Goal: Contribute content: Contribute content

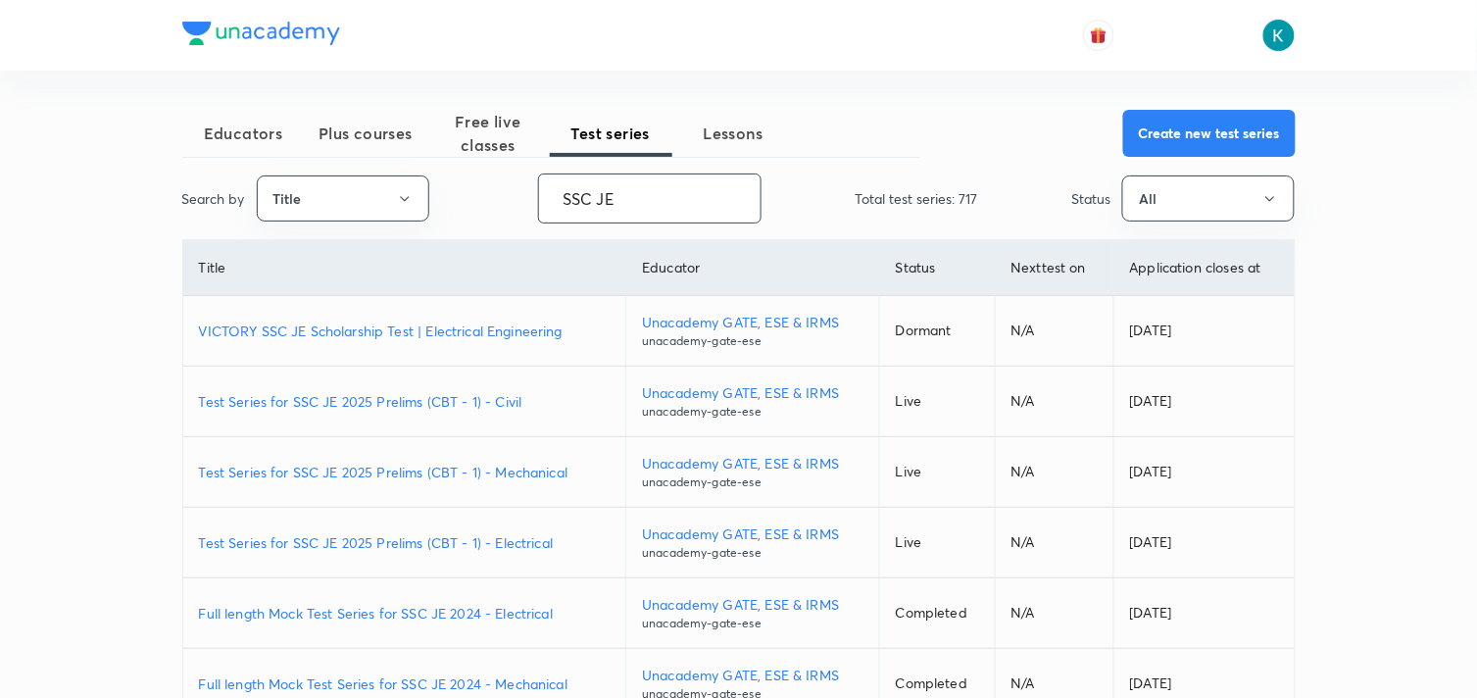
type input "SSC JE"
click at [341, 400] on p "Test Series for SSC JE 2025 Prelims (CBT - 1) - Civil" at bounding box center [405, 401] width 412 height 21
click at [374, 472] on p "Test Series for SSC JE 2025 Prelims (CBT - 1) - Mechanical" at bounding box center [405, 472] width 412 height 21
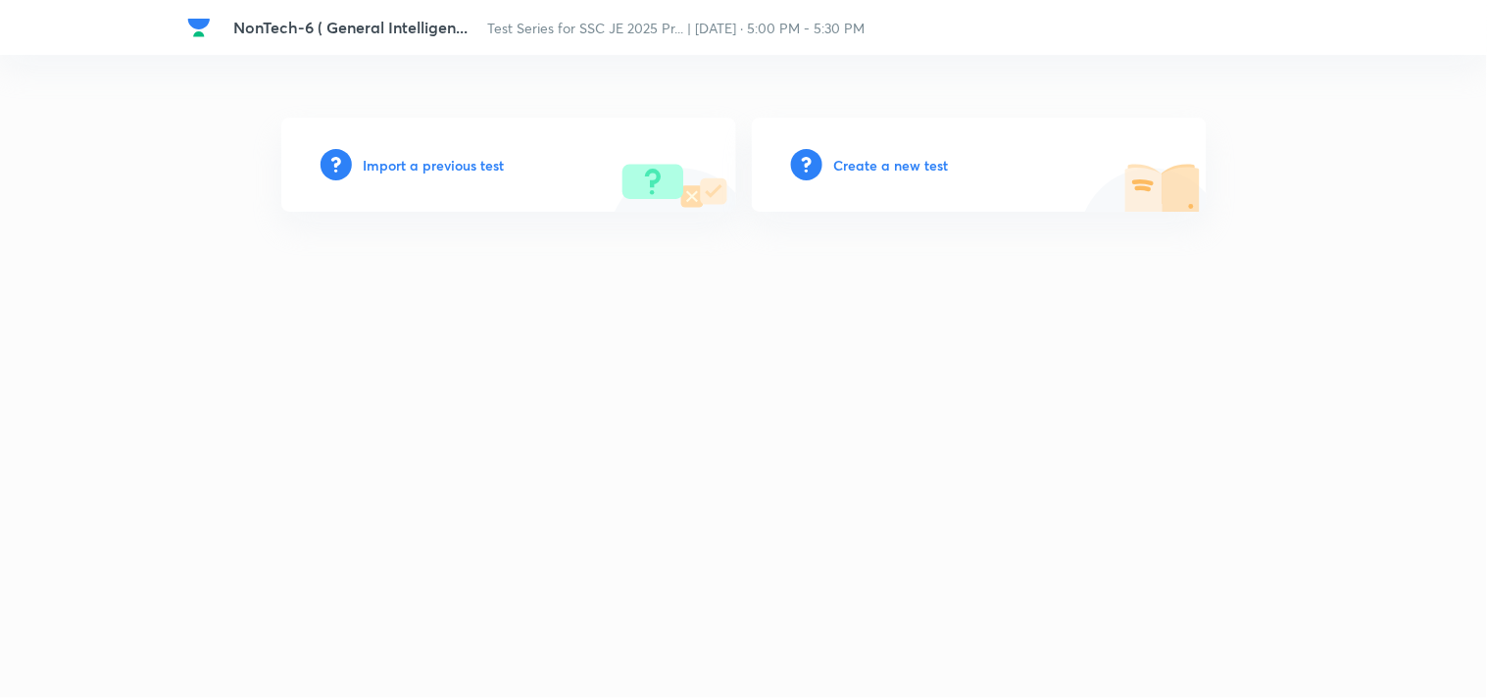
click at [863, 159] on h6 "Create a new test" at bounding box center [891, 165] width 115 height 21
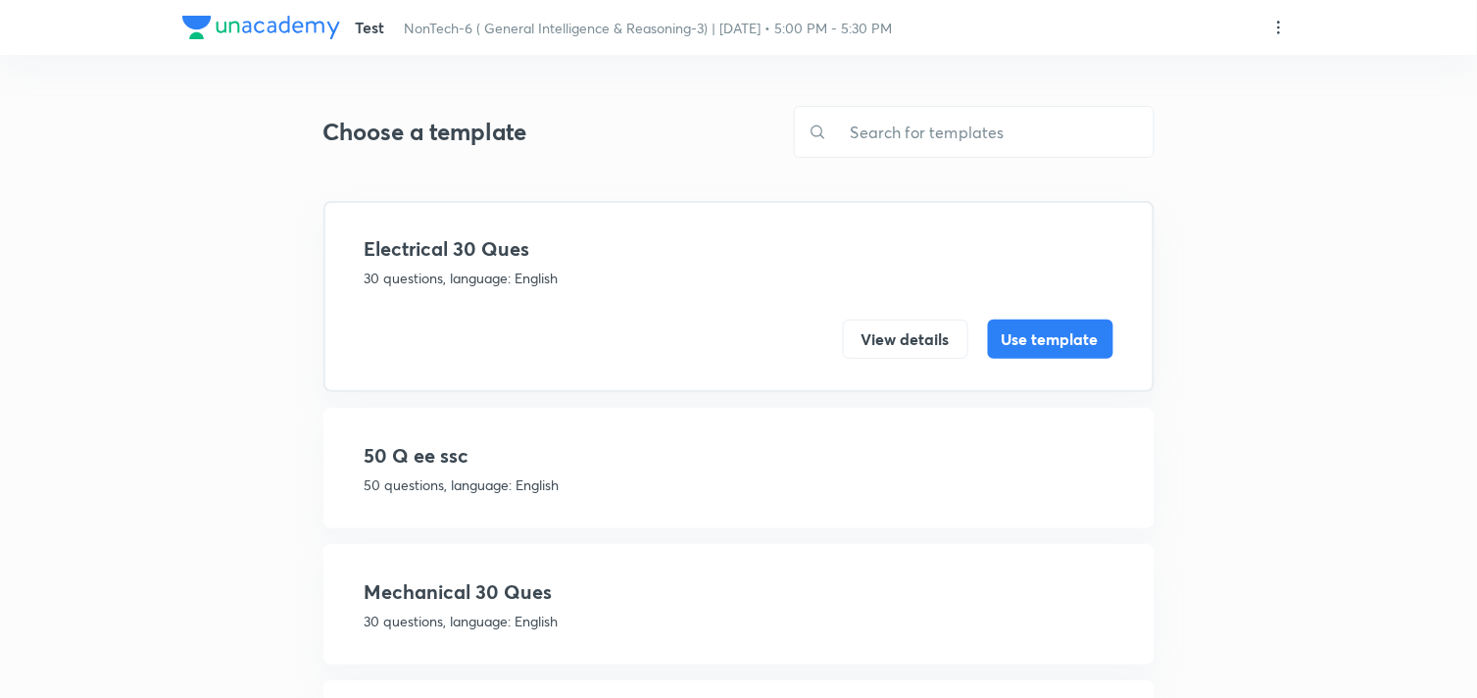
click at [588, 465] on h4 "50 Q ee ssc" at bounding box center [739, 455] width 749 height 29
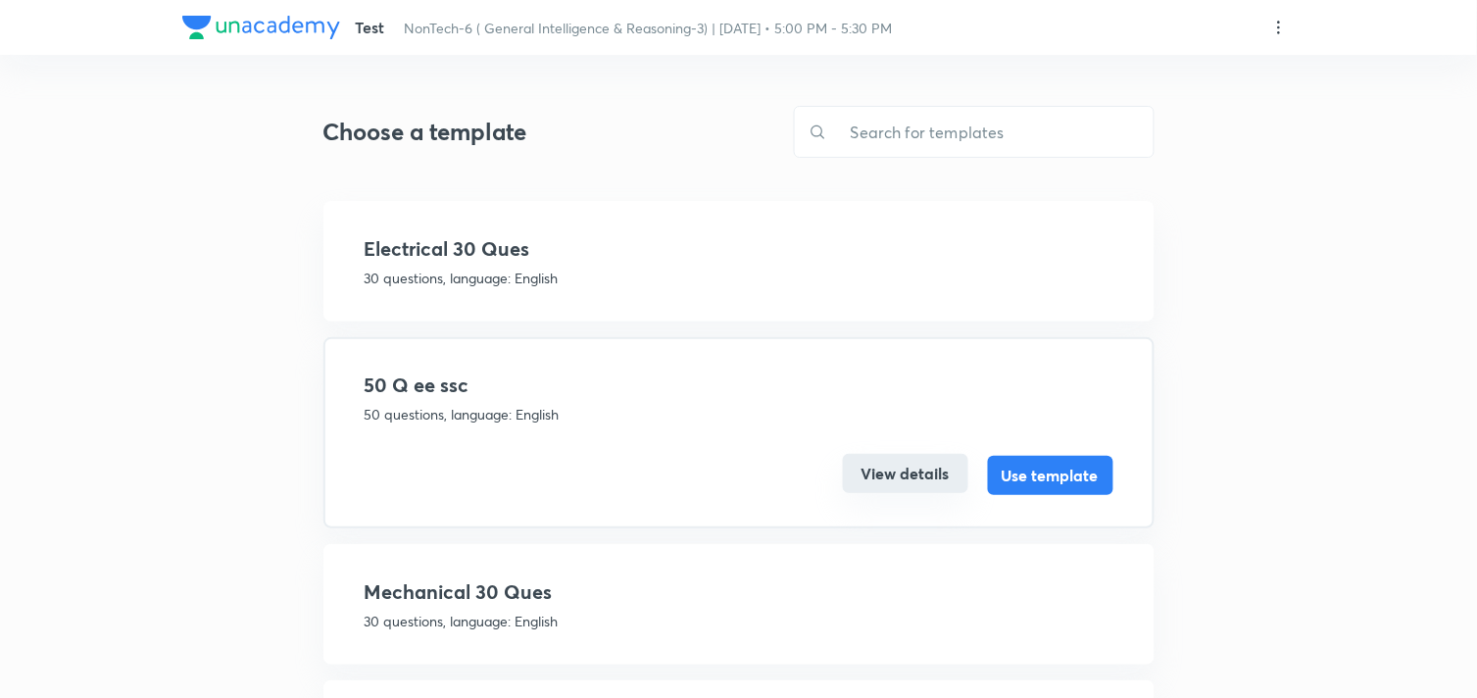
click at [912, 463] on button "View details" at bounding box center [905, 473] width 125 height 39
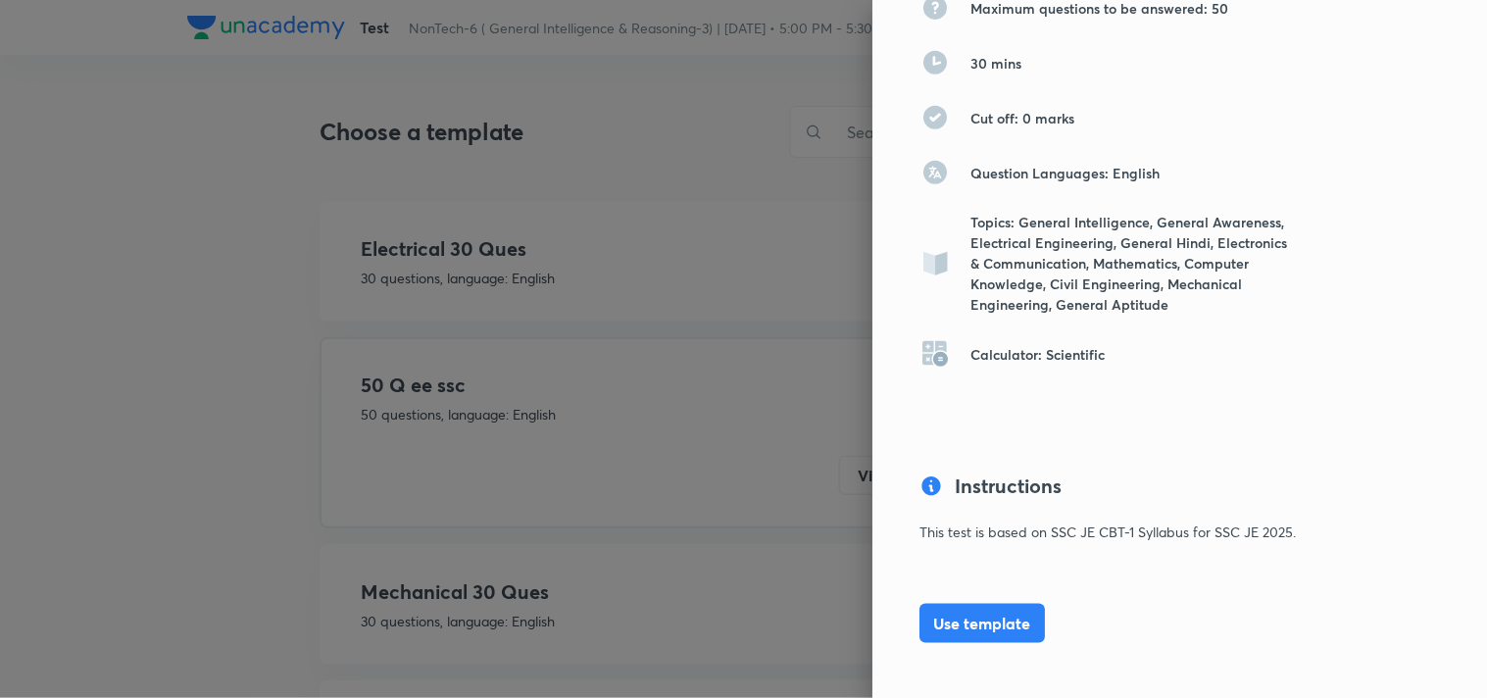
scroll to position [319, 0]
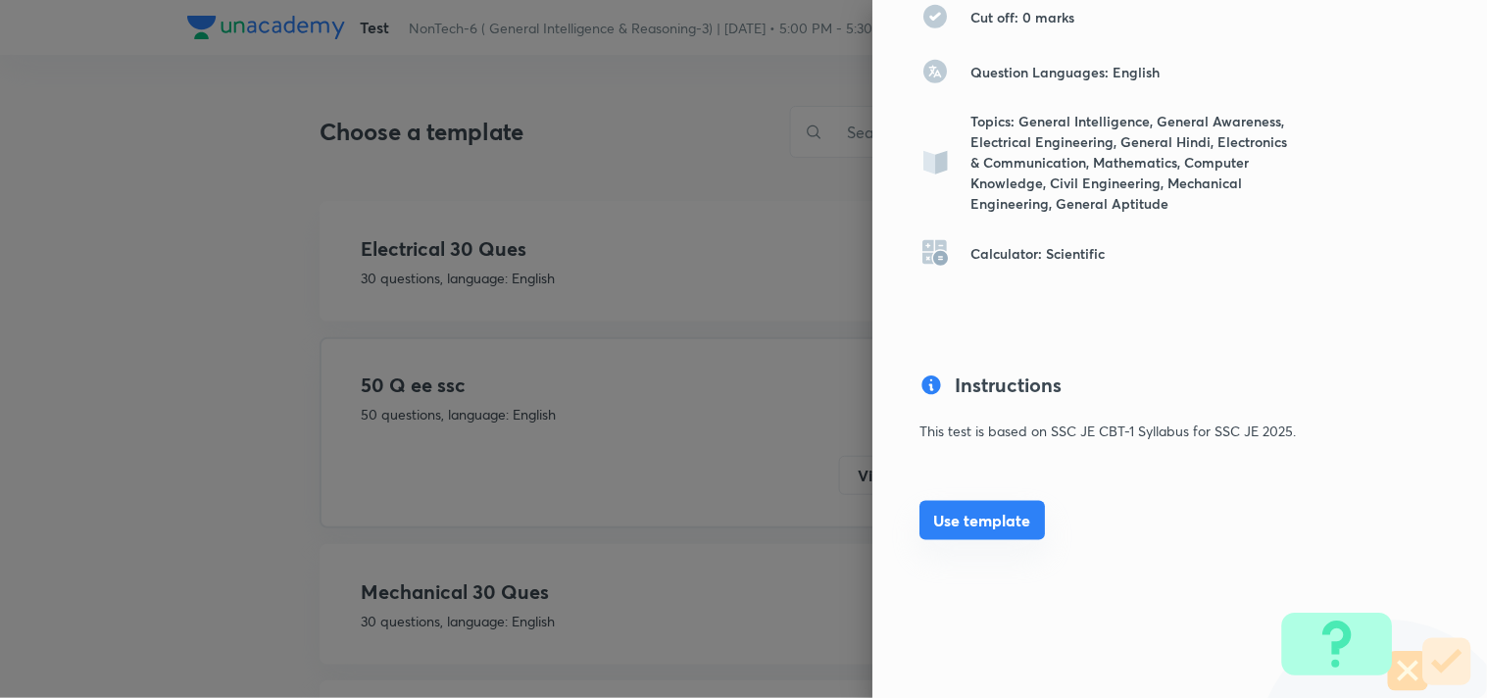
click at [981, 520] on button "Use template" at bounding box center [981, 520] width 125 height 39
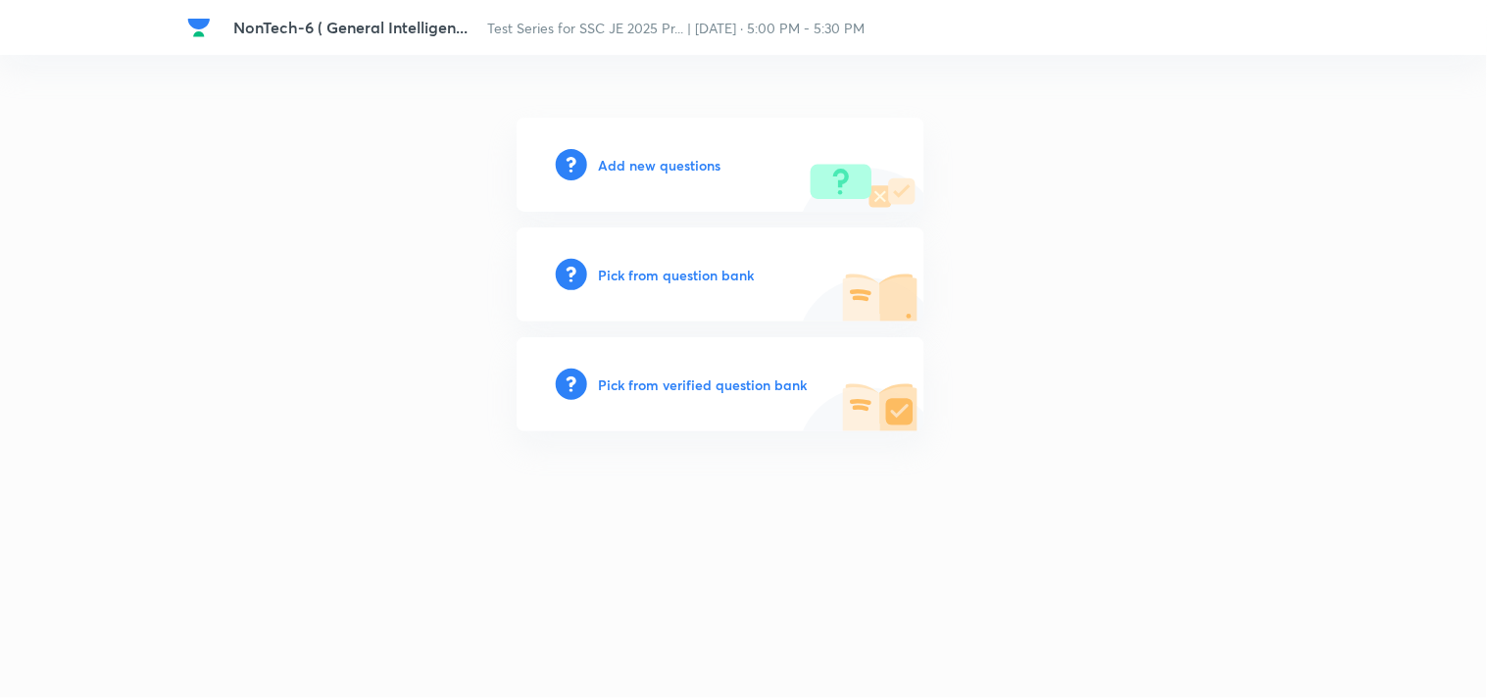
click at [696, 160] on h6 "Add new questions" at bounding box center [660, 165] width 123 height 21
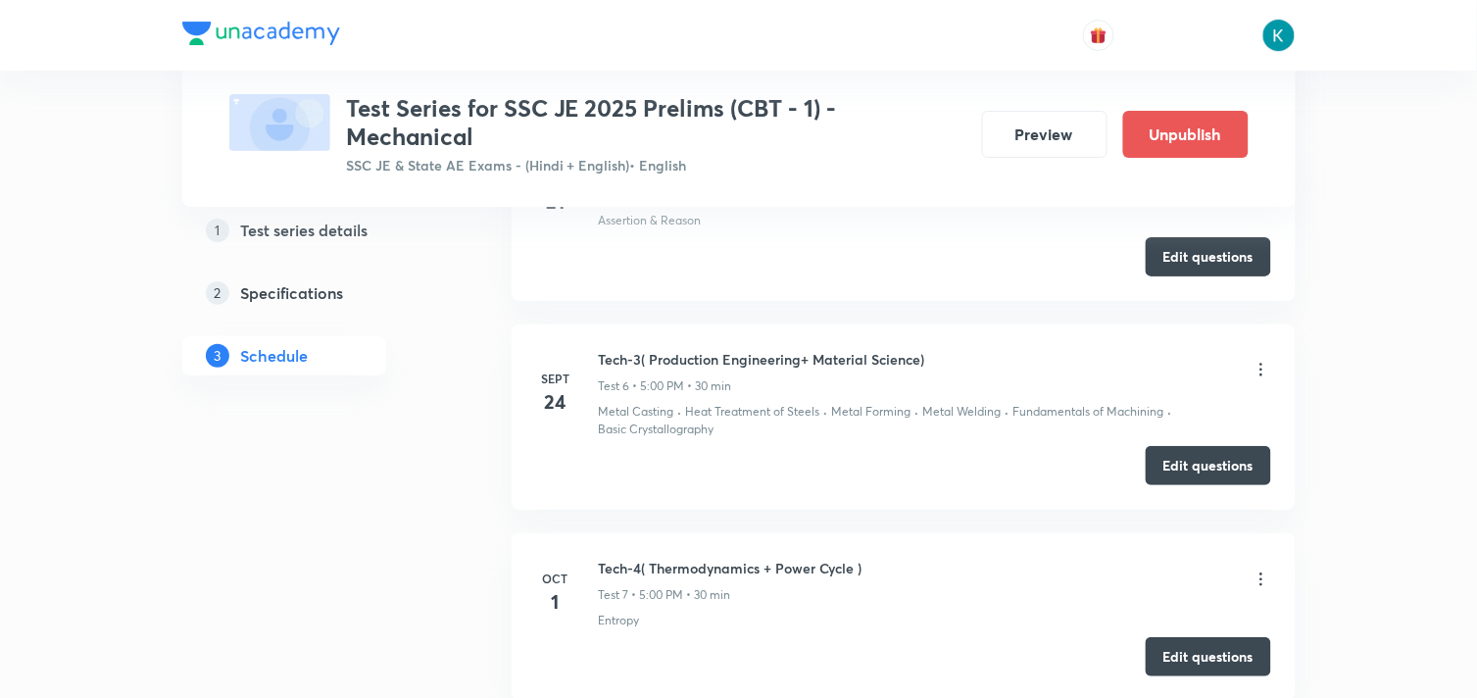
scroll to position [1742, 0]
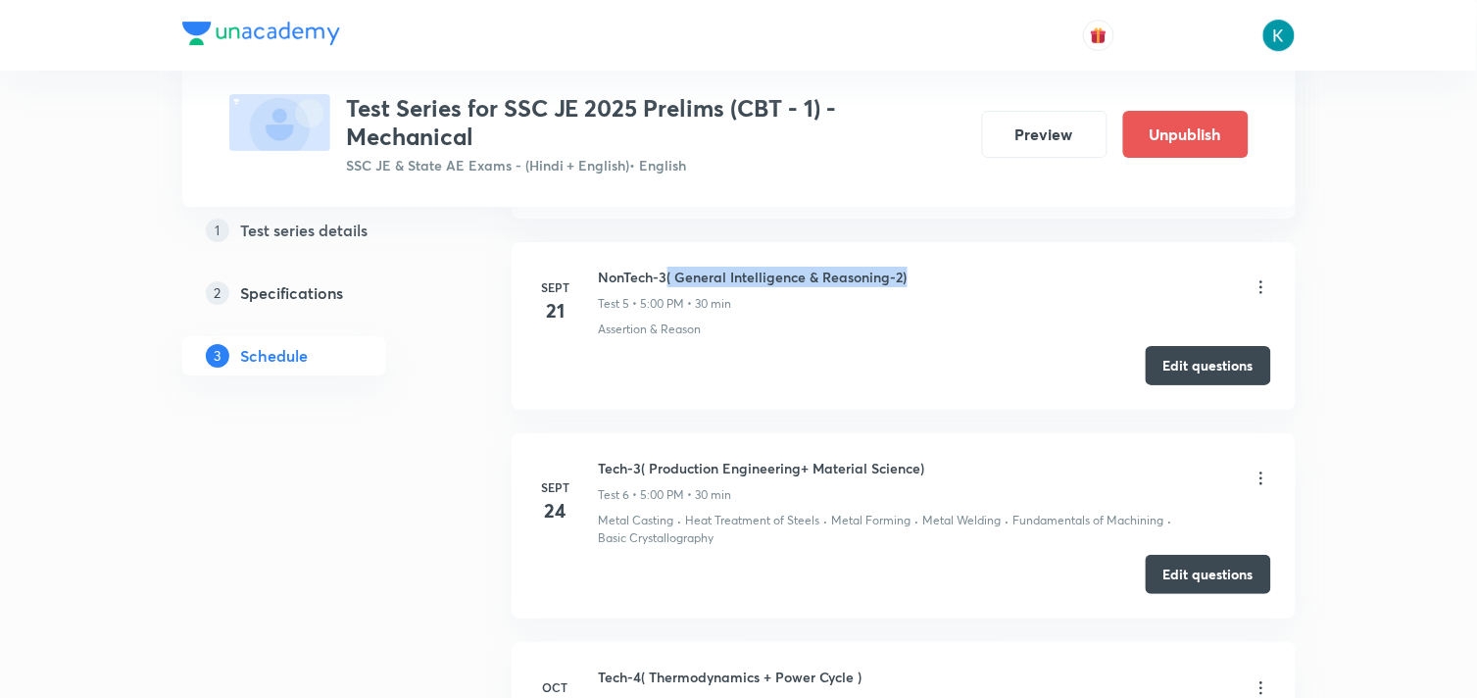
drag, startPoint x: 909, startPoint y: 276, endPoint x: 667, endPoint y: 281, distance: 242.2
click at [667, 281] on div "NonTech-3( General Intelligence & Reasoning-2) Test 5 • 5:00 PM • 30 min" at bounding box center [935, 290] width 672 height 46
copy h6 "( General Intelligence & Reasoning-2)"
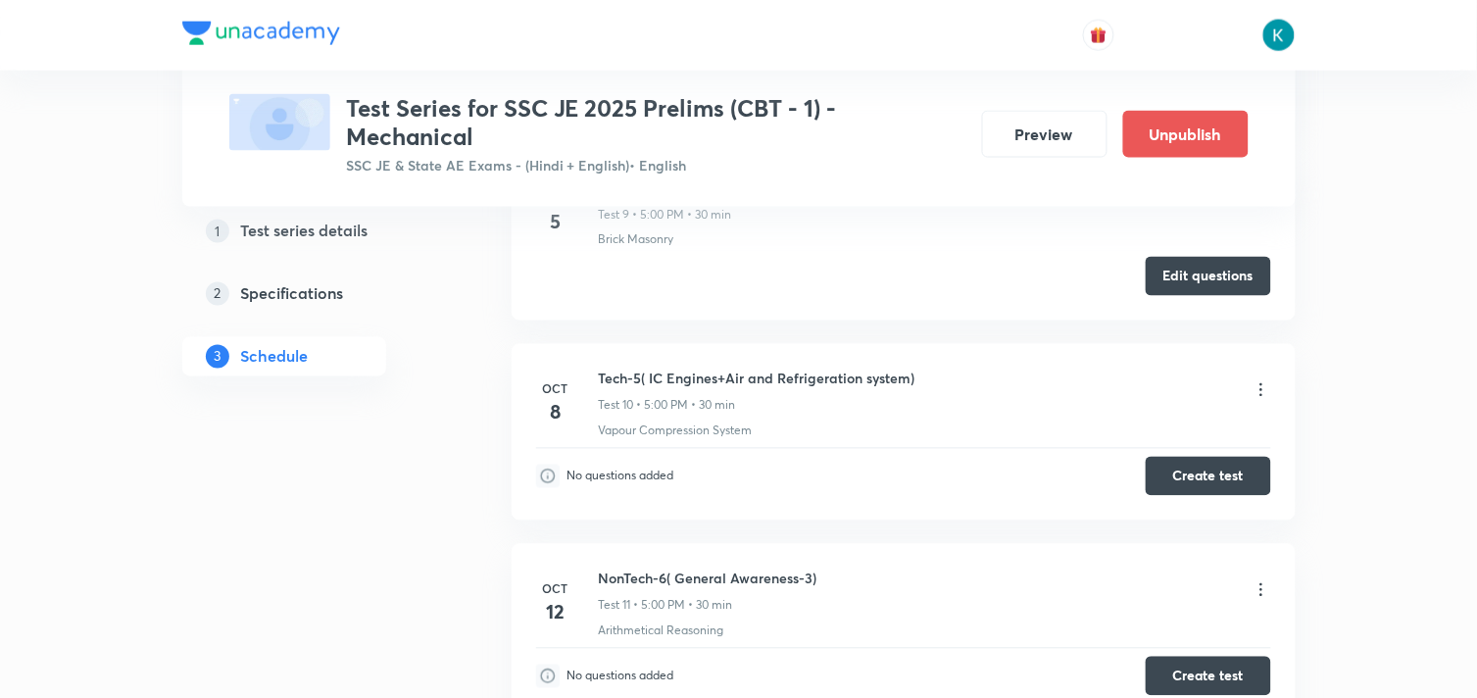
scroll to position [2941, 0]
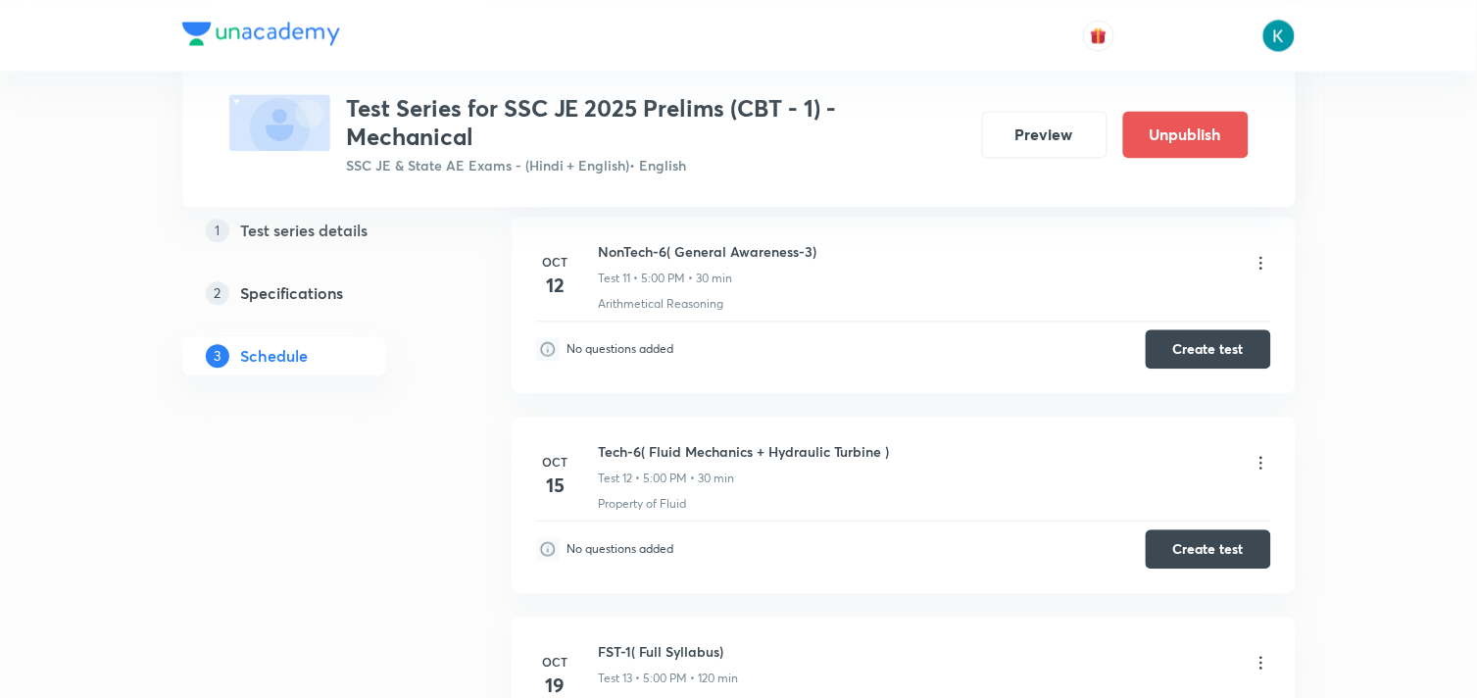
click at [1262, 262] on icon at bounding box center [1262, 263] width 20 height 20
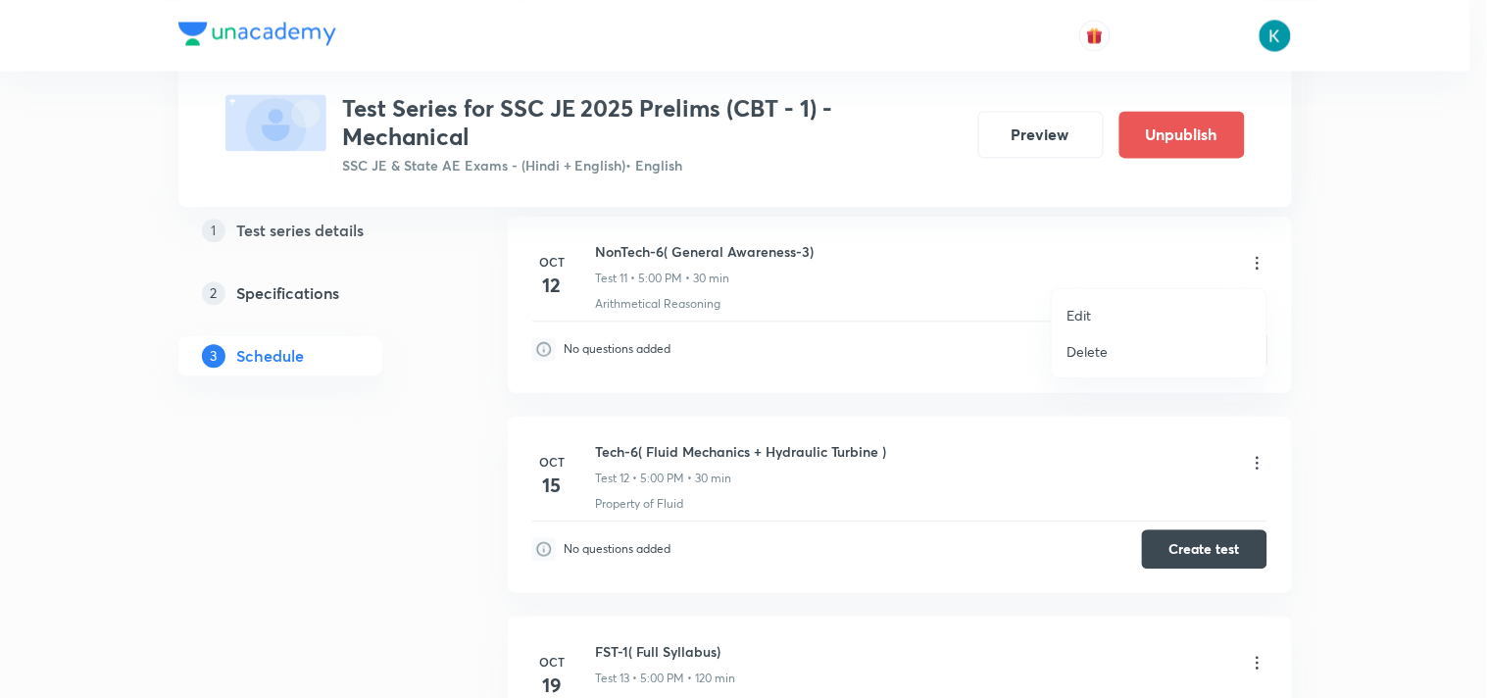
click at [1102, 314] on li "Edit" at bounding box center [1159, 315] width 215 height 36
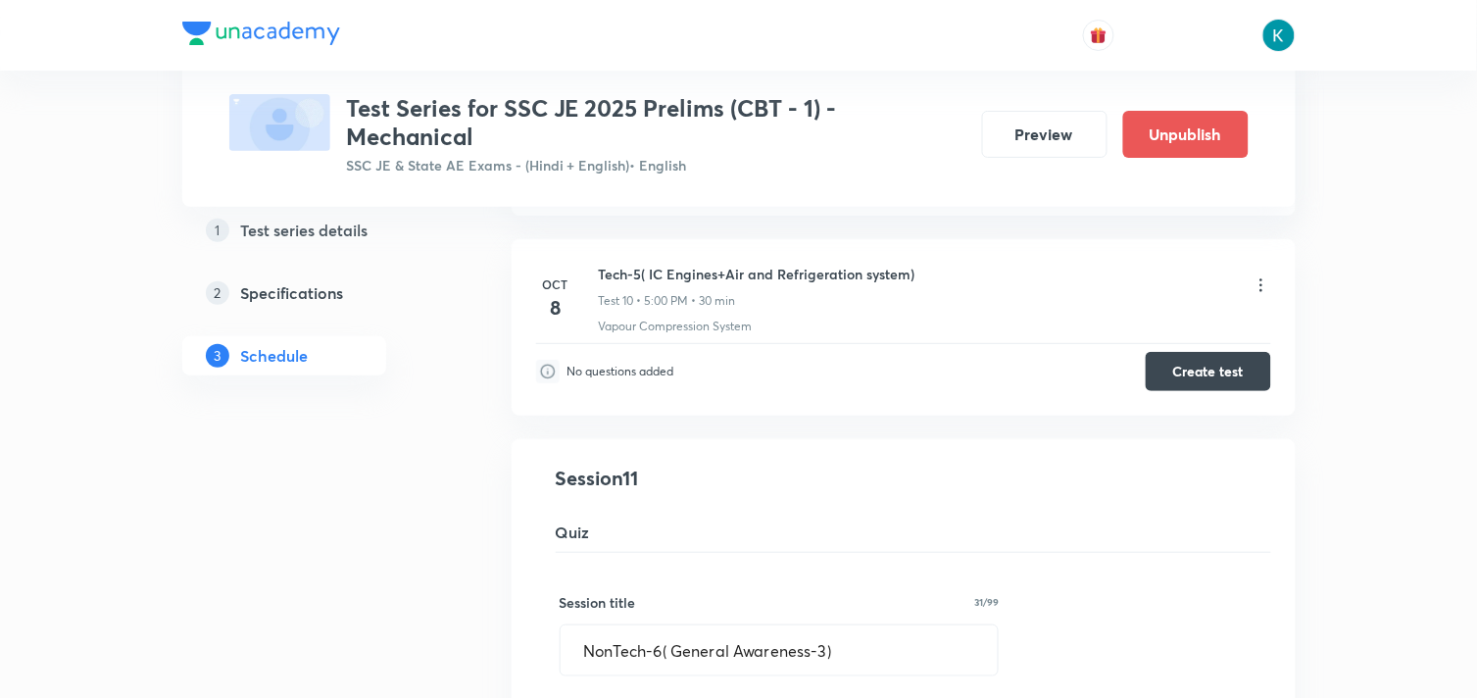
scroll to position [2178, 0]
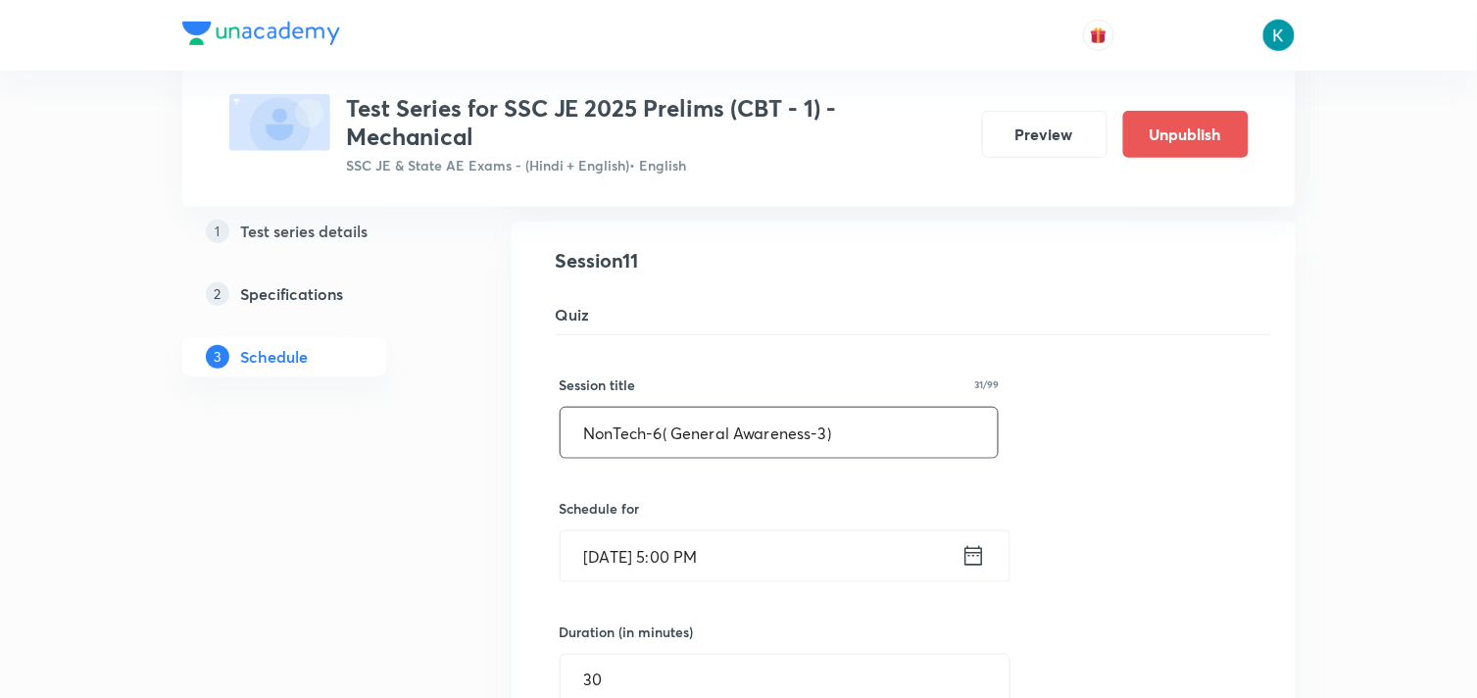
drag, startPoint x: 853, startPoint y: 433, endPoint x: 667, endPoint y: 437, distance: 186.3
click at [667, 437] on input "NonTech-6( General Awareness-3)" at bounding box center [780, 433] width 438 height 50
paste input "( General Intelligence & Reasoning-2)"
click at [932, 436] on input "NonTech-6 ( General Intelligence & Reasoning-2)" at bounding box center [780, 433] width 438 height 50
click at [676, 432] on input "NonTech-6 ( General Intelligence & Reasoning-3)" at bounding box center [780, 433] width 438 height 50
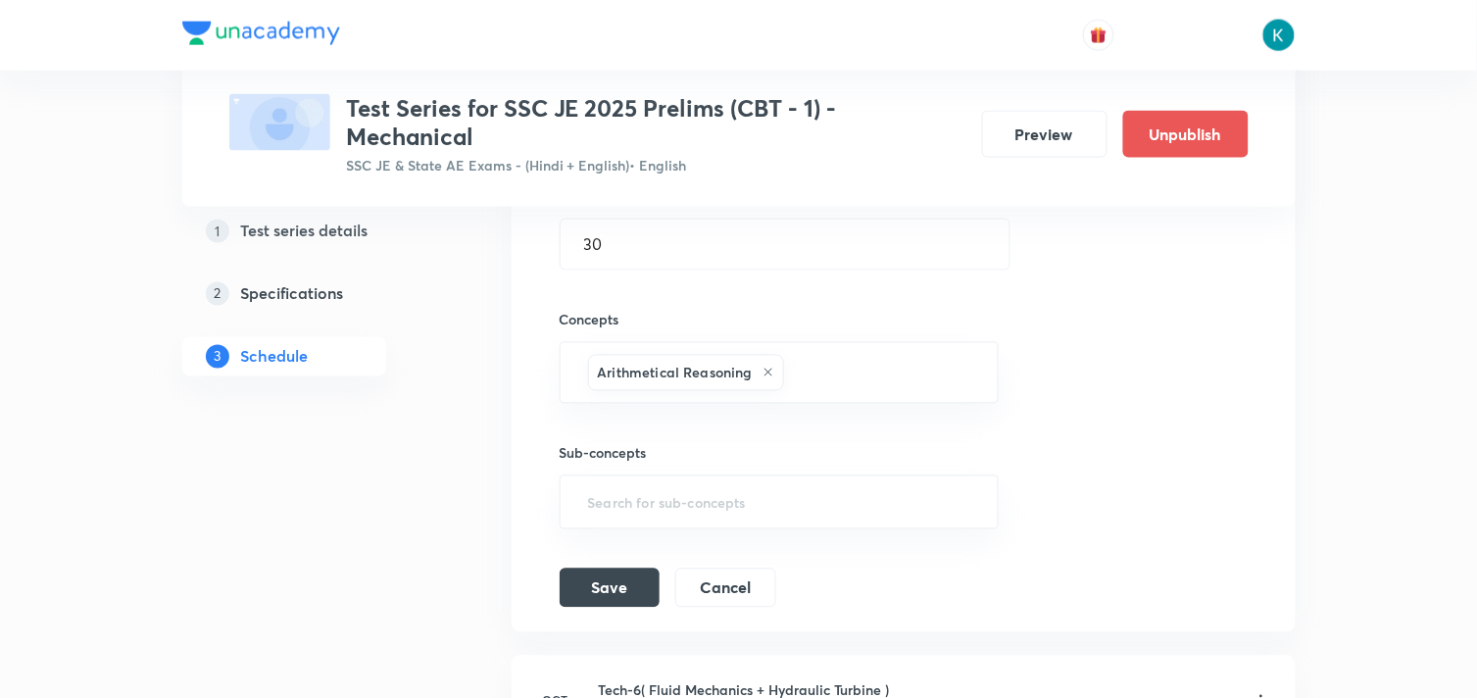
scroll to position [2722, 0]
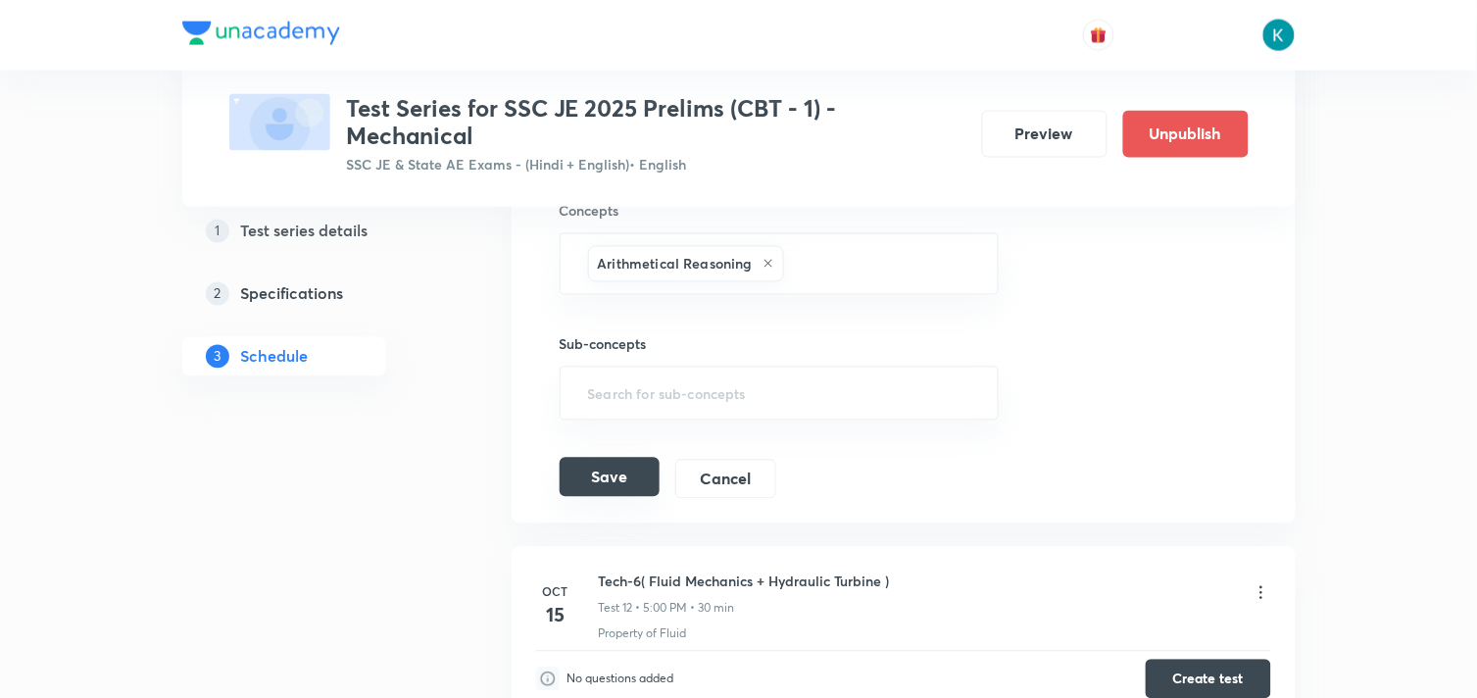
type input "NonTech-6 (General Intelligence & Reasoning-3)"
click at [611, 480] on button "Save" at bounding box center [610, 477] width 100 height 39
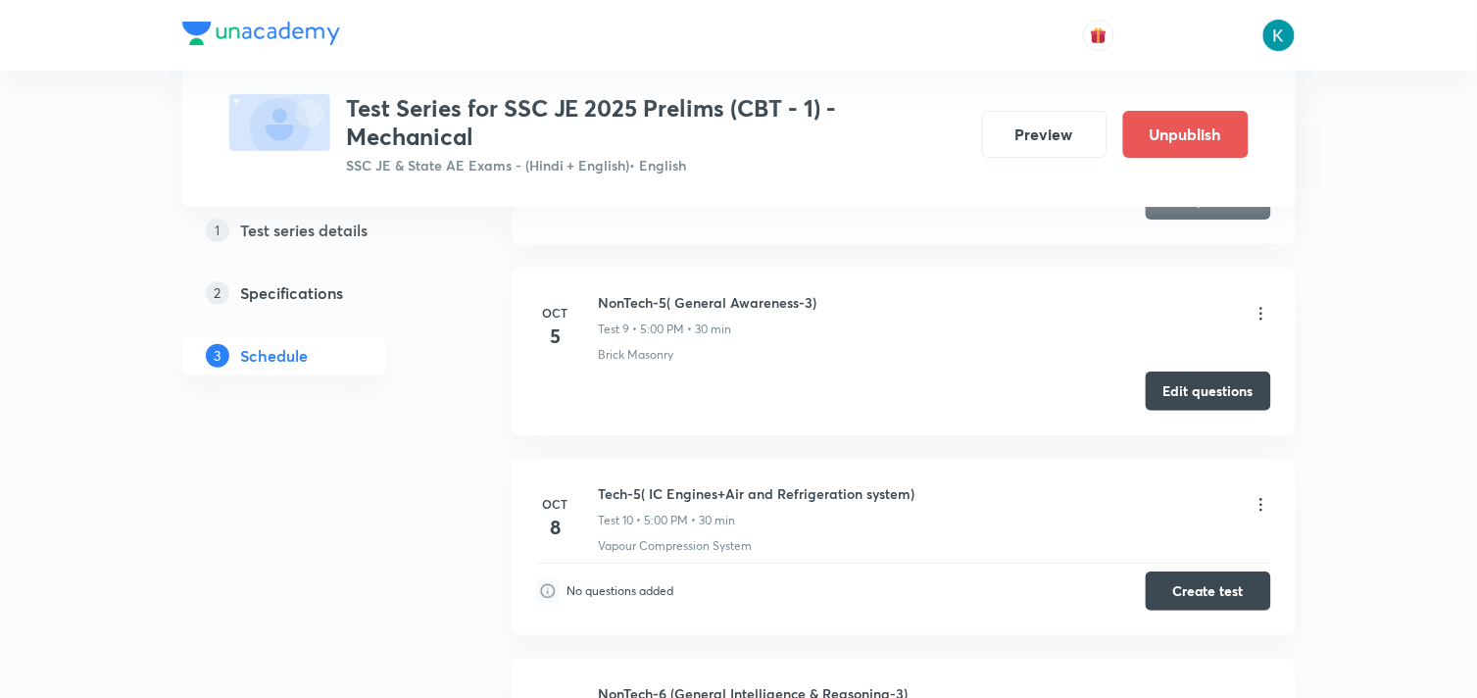
scroll to position [2178, 0]
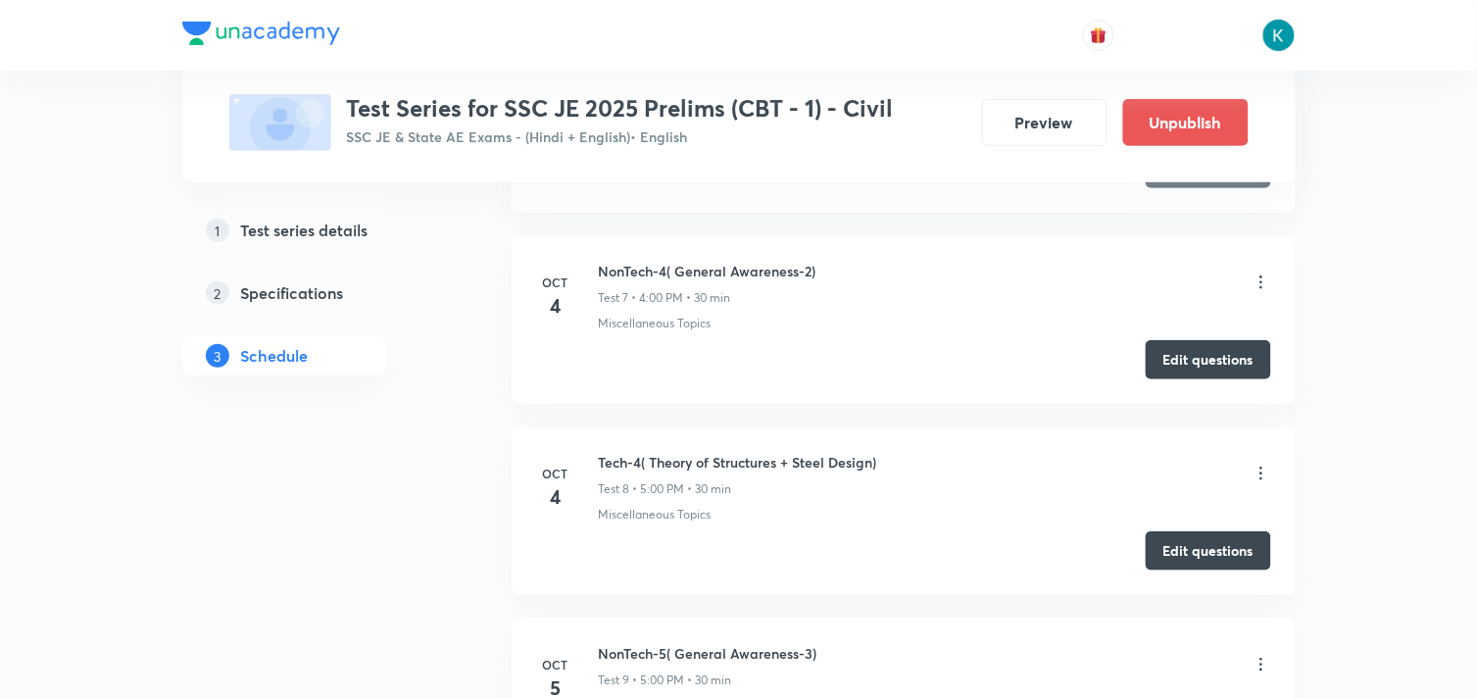
scroll to position [1742, 0]
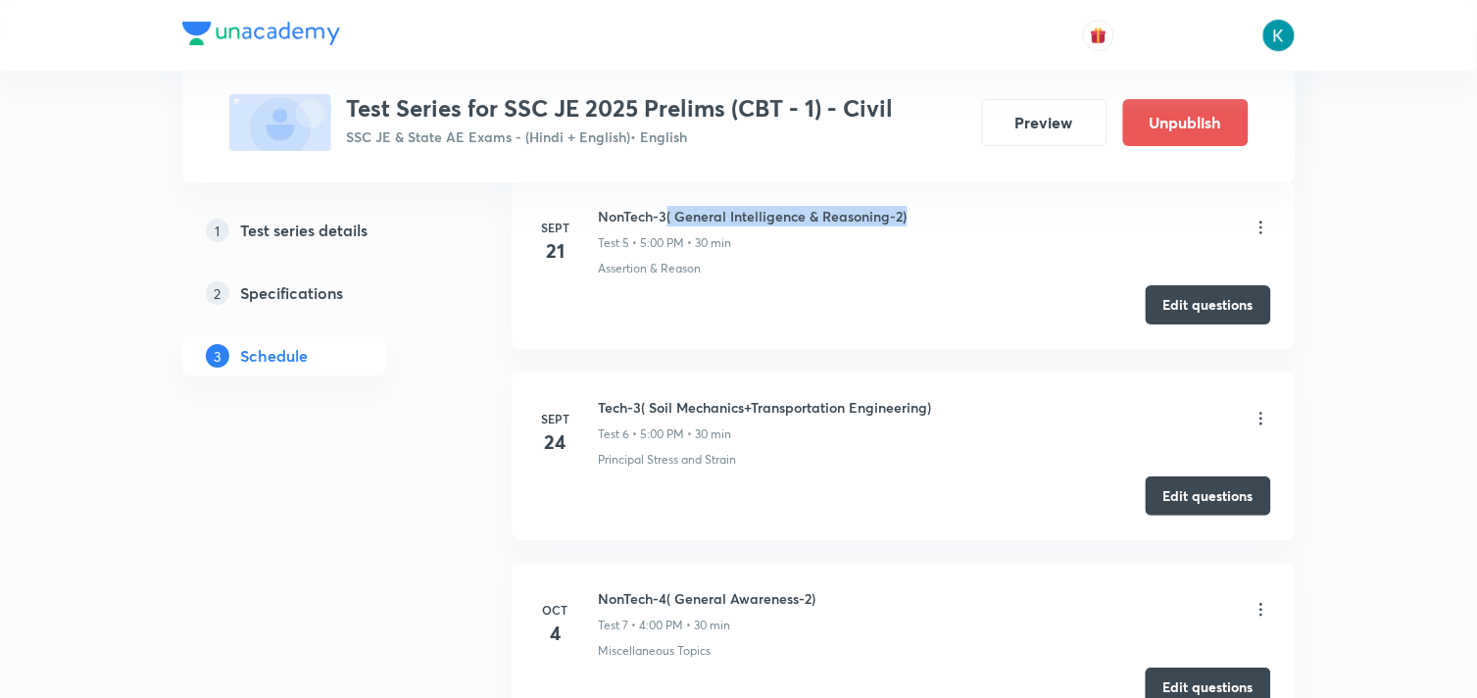
drag, startPoint x: 908, startPoint y: 214, endPoint x: 668, endPoint y: 216, distance: 239.2
click at [668, 216] on div "NonTech-3( General Intelligence & Reasoning-2) Test 5 • 5:00 PM • 30 min" at bounding box center [935, 229] width 672 height 46
copy h6 "( General Intelligence & Reasoning-2)"
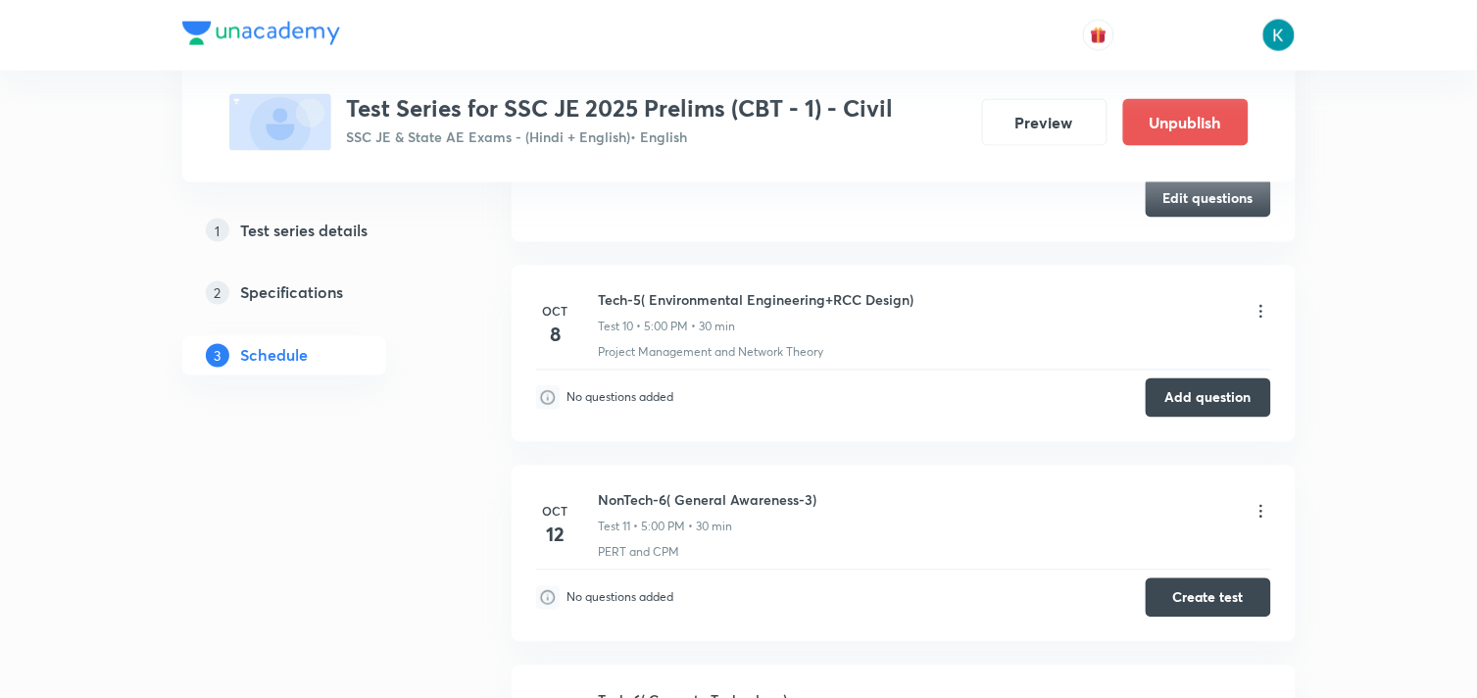
scroll to position [2831, 0]
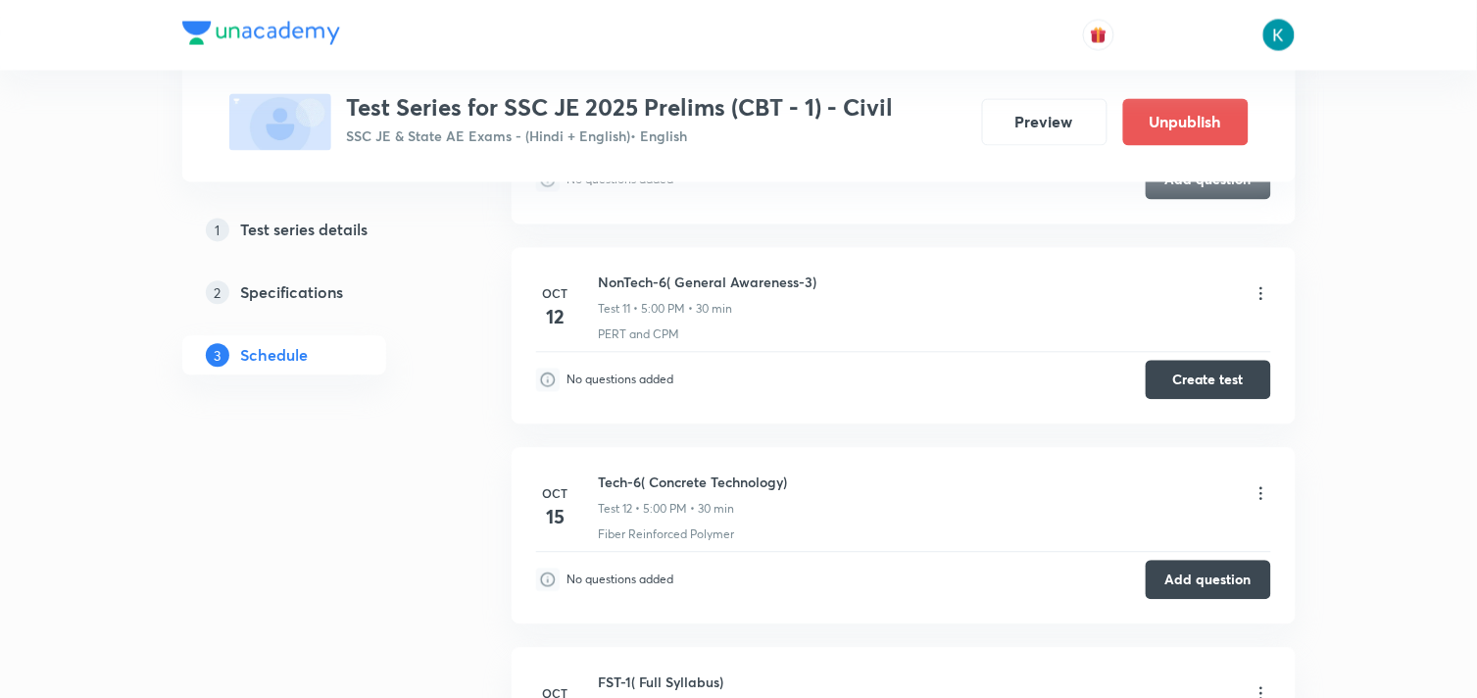
click at [1262, 294] on icon at bounding box center [1262, 294] width 20 height 20
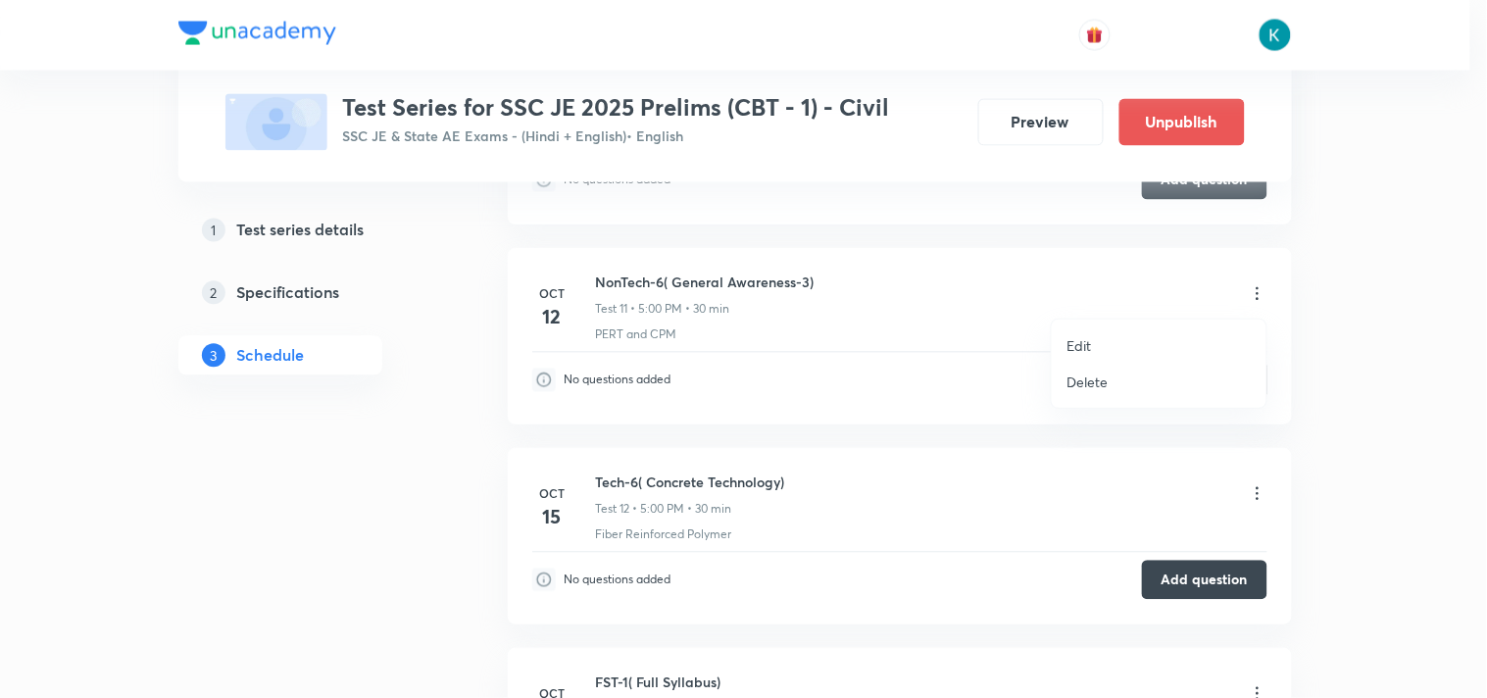
click at [1099, 338] on li "Edit" at bounding box center [1159, 345] width 215 height 36
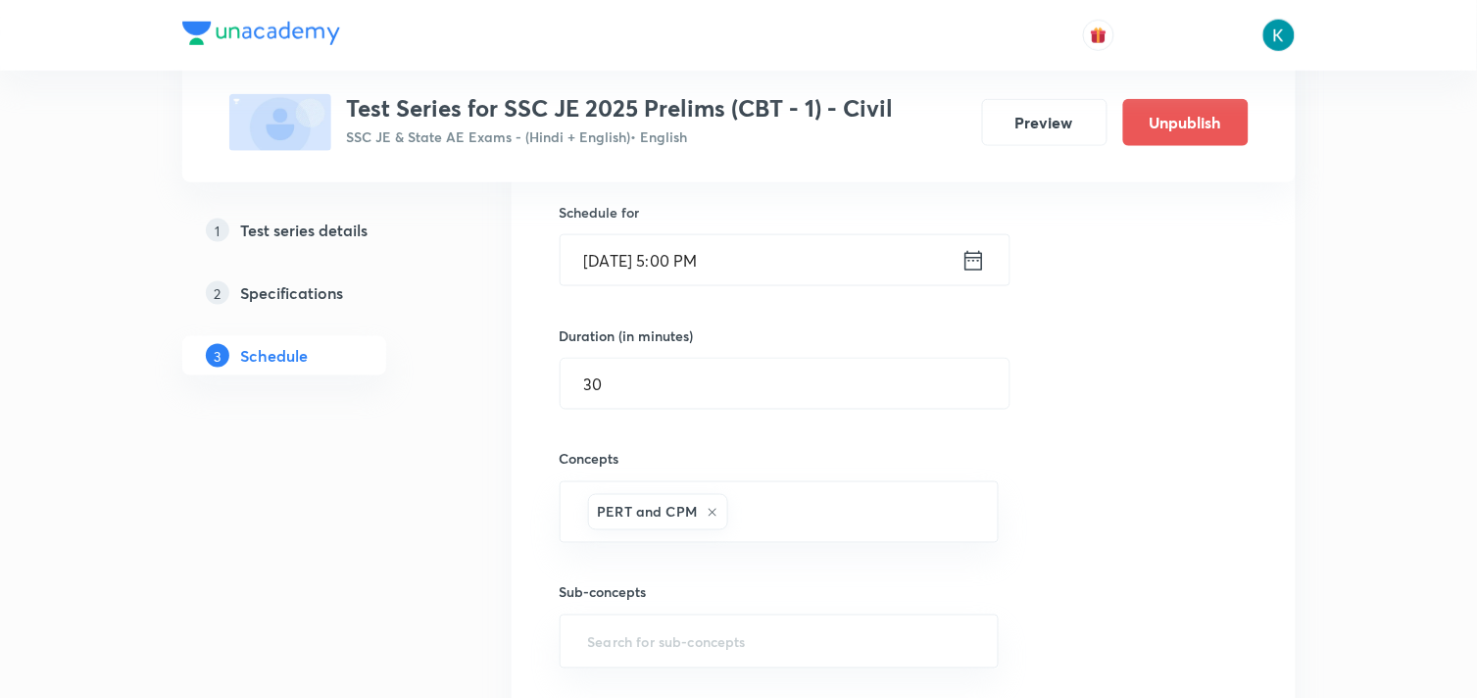
scroll to position [2287, 0]
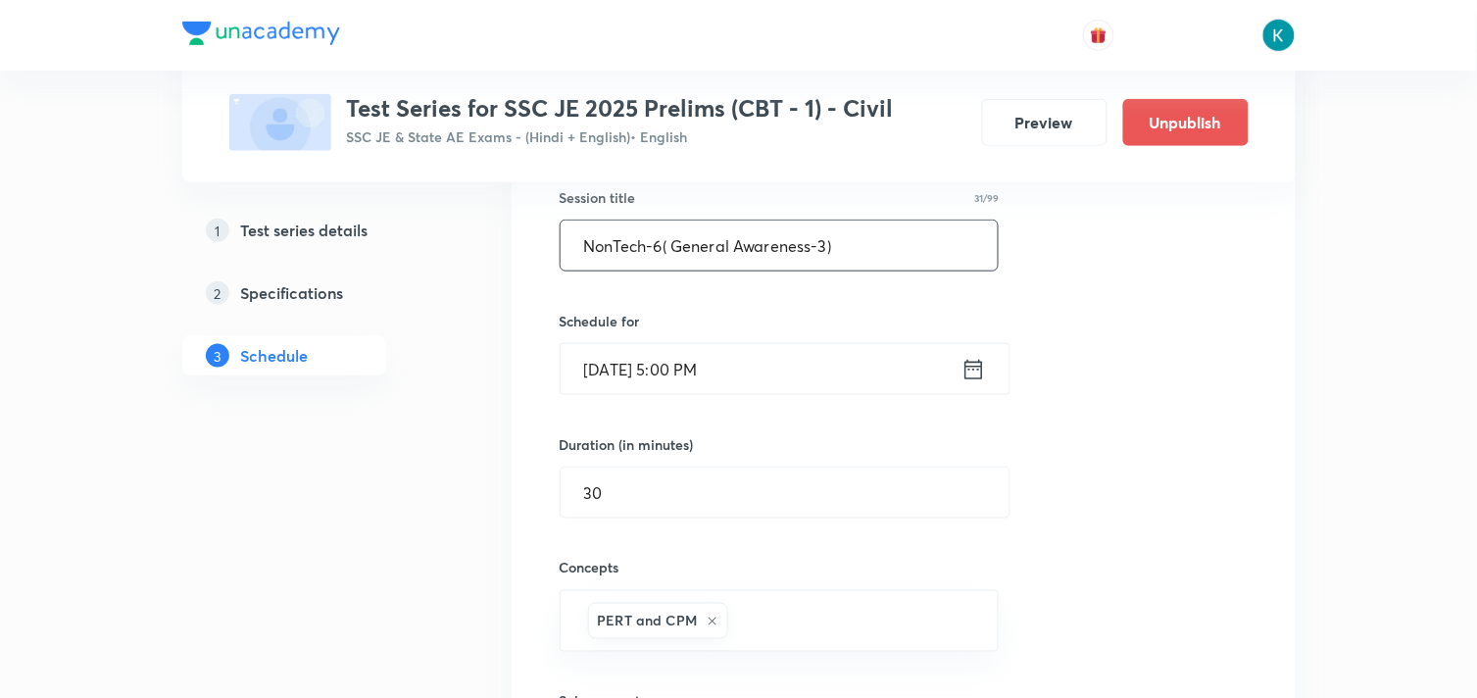
drag, startPoint x: 858, startPoint y: 245, endPoint x: 665, endPoint y: 247, distance: 193.1
click at [665, 247] on input "NonTech-6( General Awareness-3)" at bounding box center [780, 246] width 438 height 50
paste input "( General Intelligence & Reasoning-2)"
click at [676, 242] on input "NonTech-6 ( General Intelligence & Reasoning-2)" at bounding box center [780, 246] width 438 height 50
click at [926, 256] on input "NonTech-6 (General Intelligence & Reasoning-2)" at bounding box center [780, 246] width 438 height 50
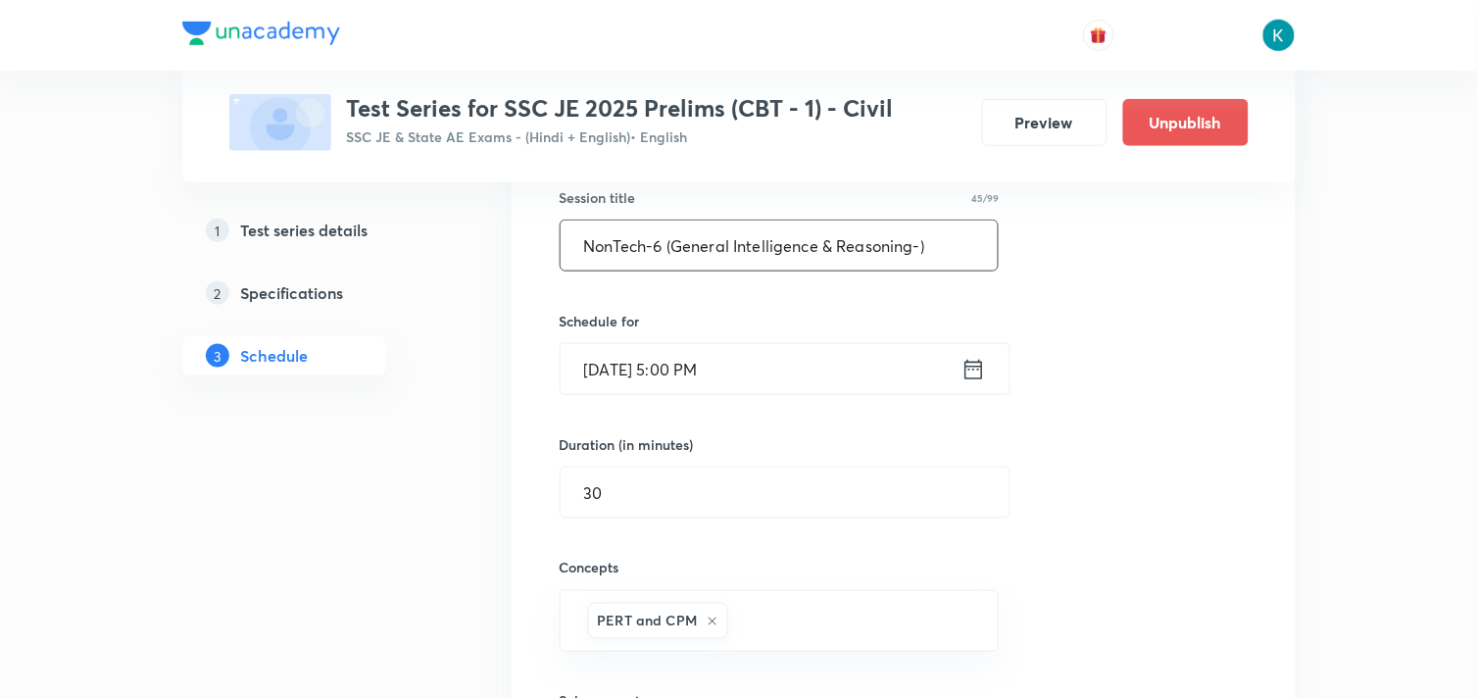
type input "NonTech-6 (General Intelligence & Reasoning-3)"
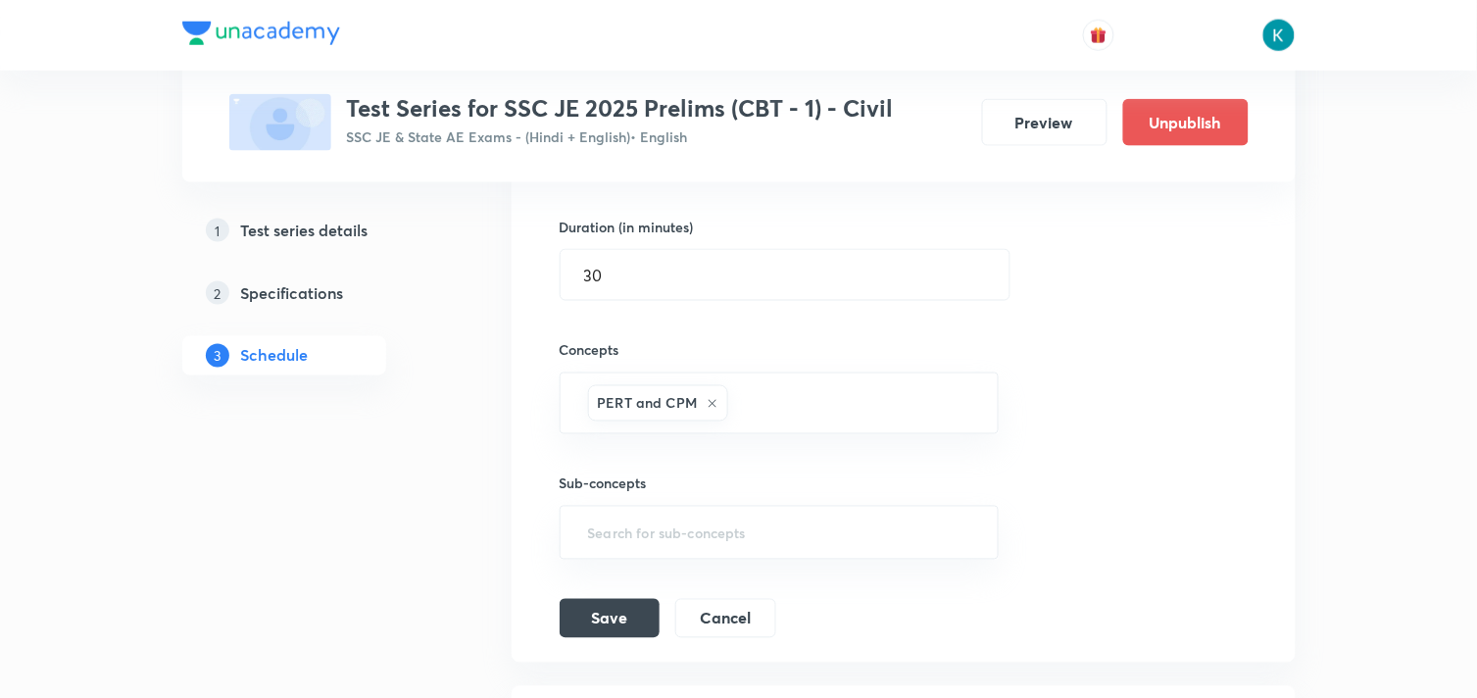
scroll to position [2613, 0]
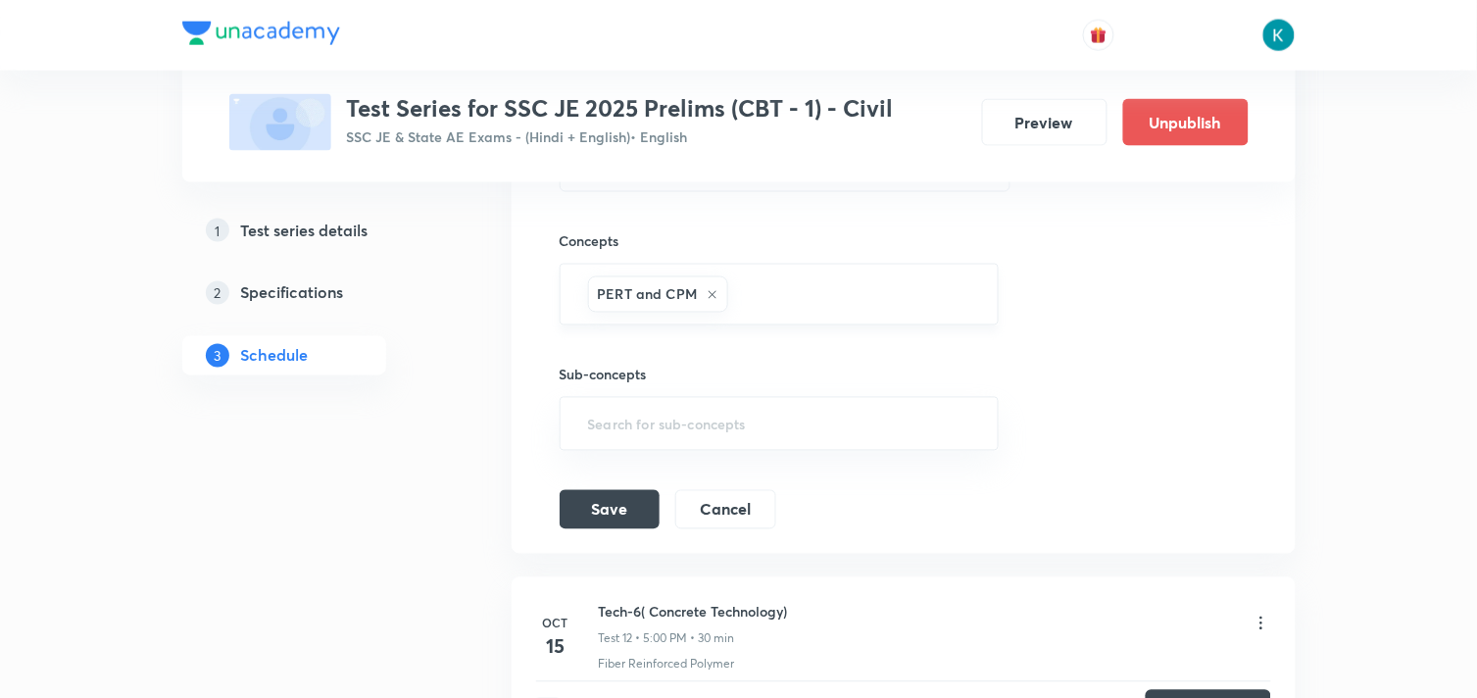
click at [708, 291] on icon at bounding box center [713, 295] width 12 height 12
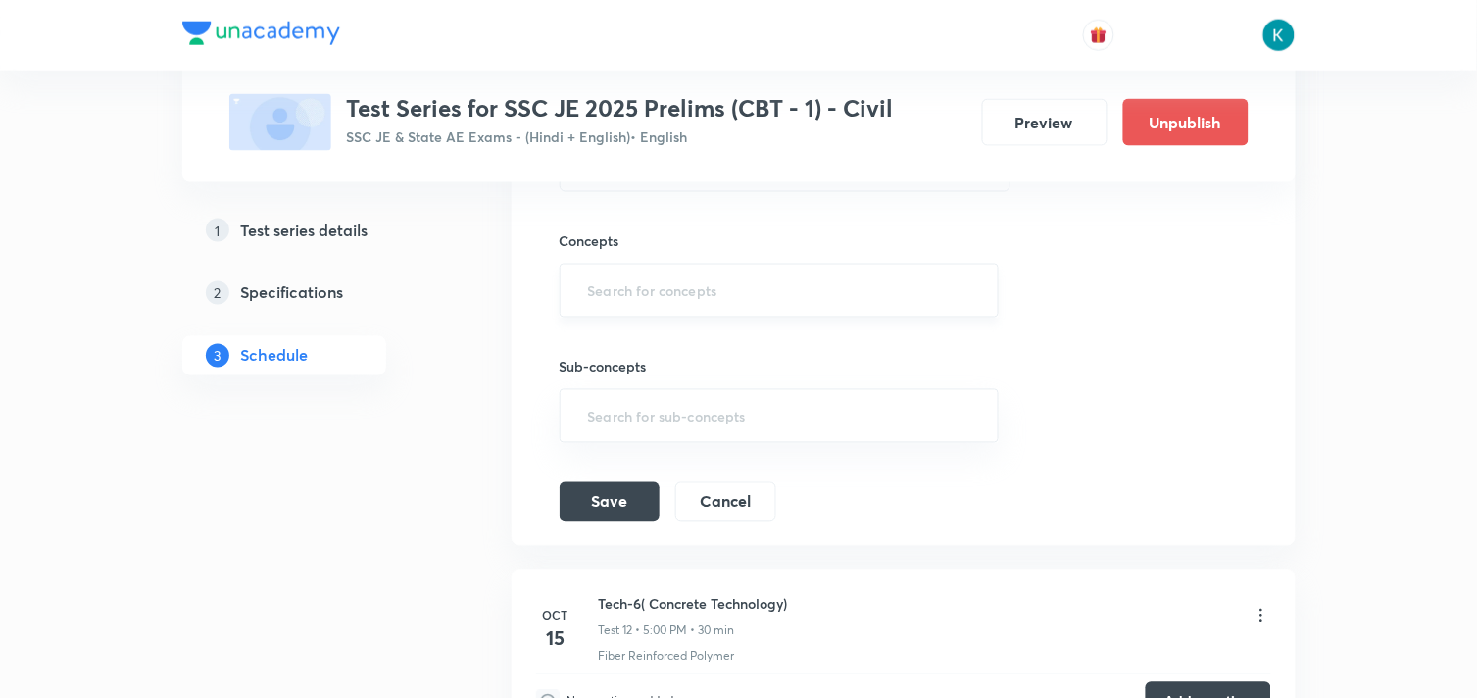
click at [704, 297] on input "text" at bounding box center [779, 290] width 391 height 36
type input "A"
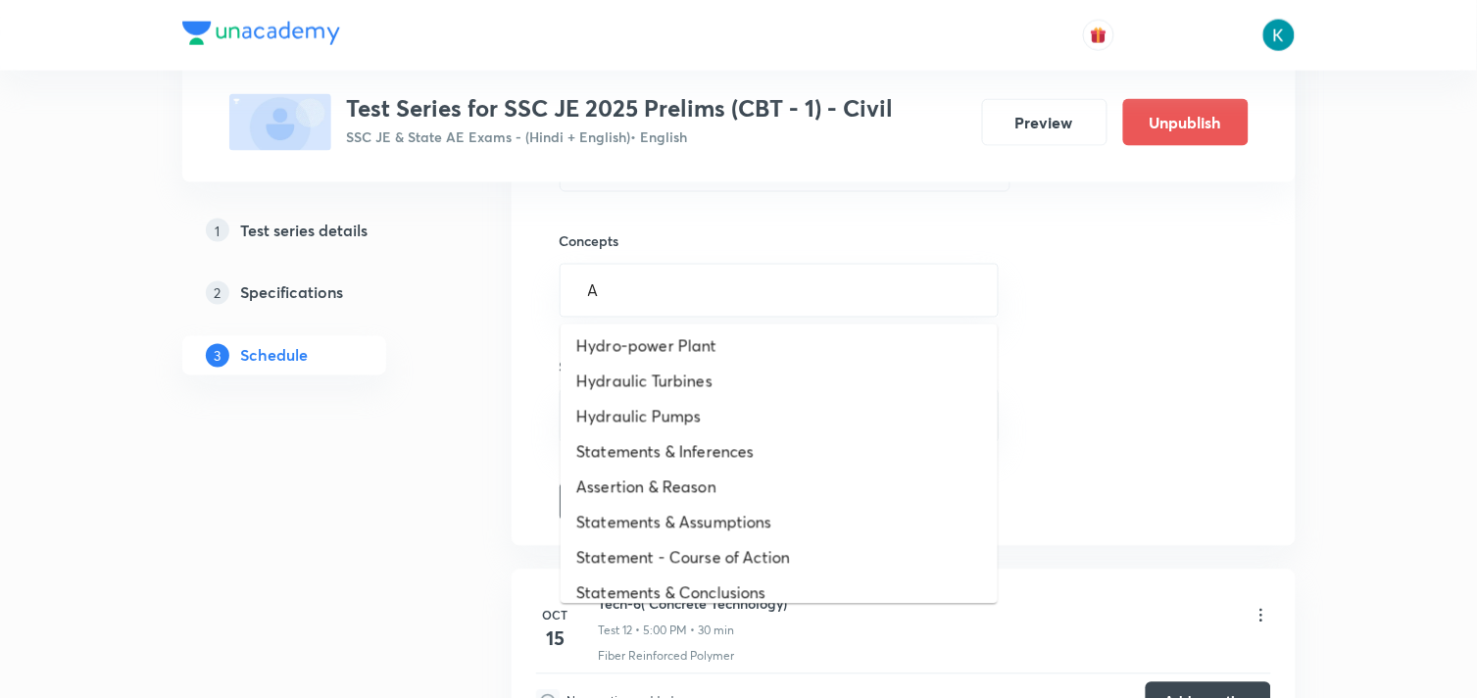
scroll to position [998, 0]
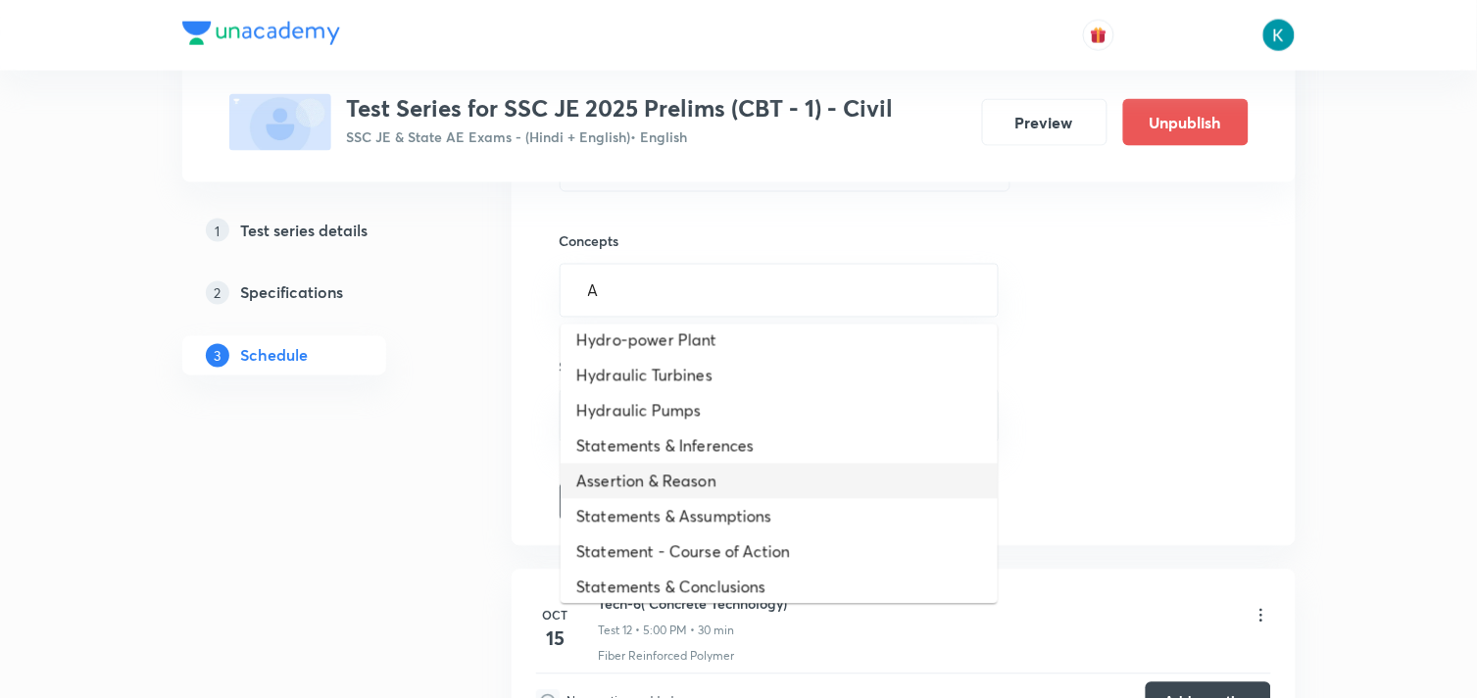
click at [718, 478] on li "Assertion & Reason" at bounding box center [779, 481] width 437 height 35
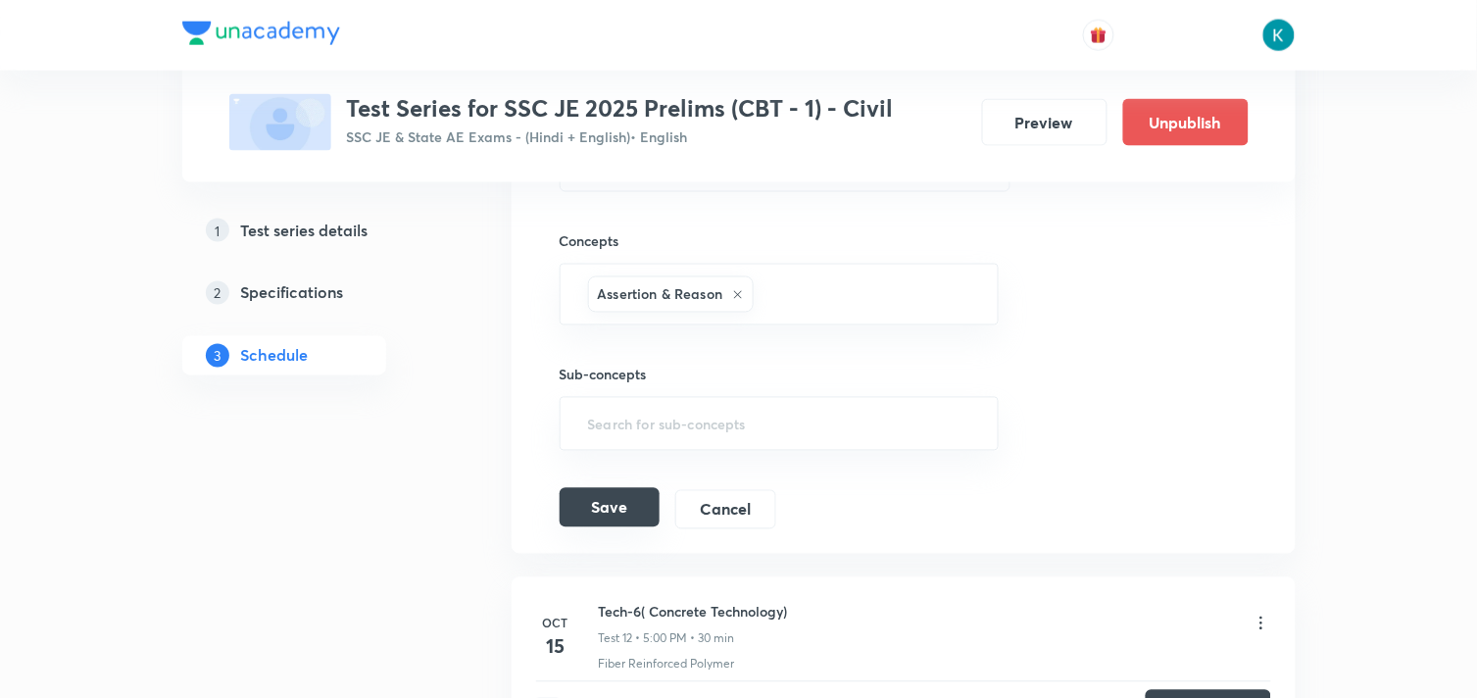
click at [629, 510] on button "Save" at bounding box center [610, 507] width 100 height 39
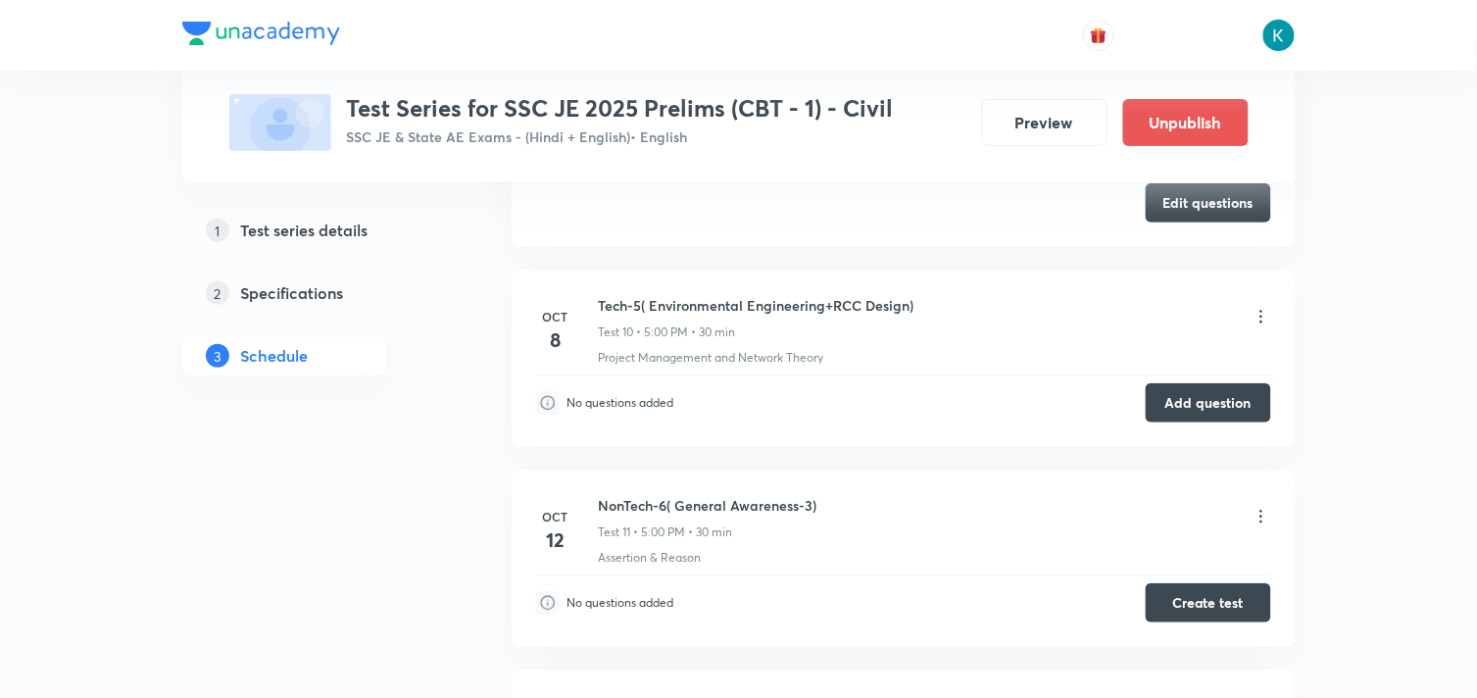
scroll to position [2069, 0]
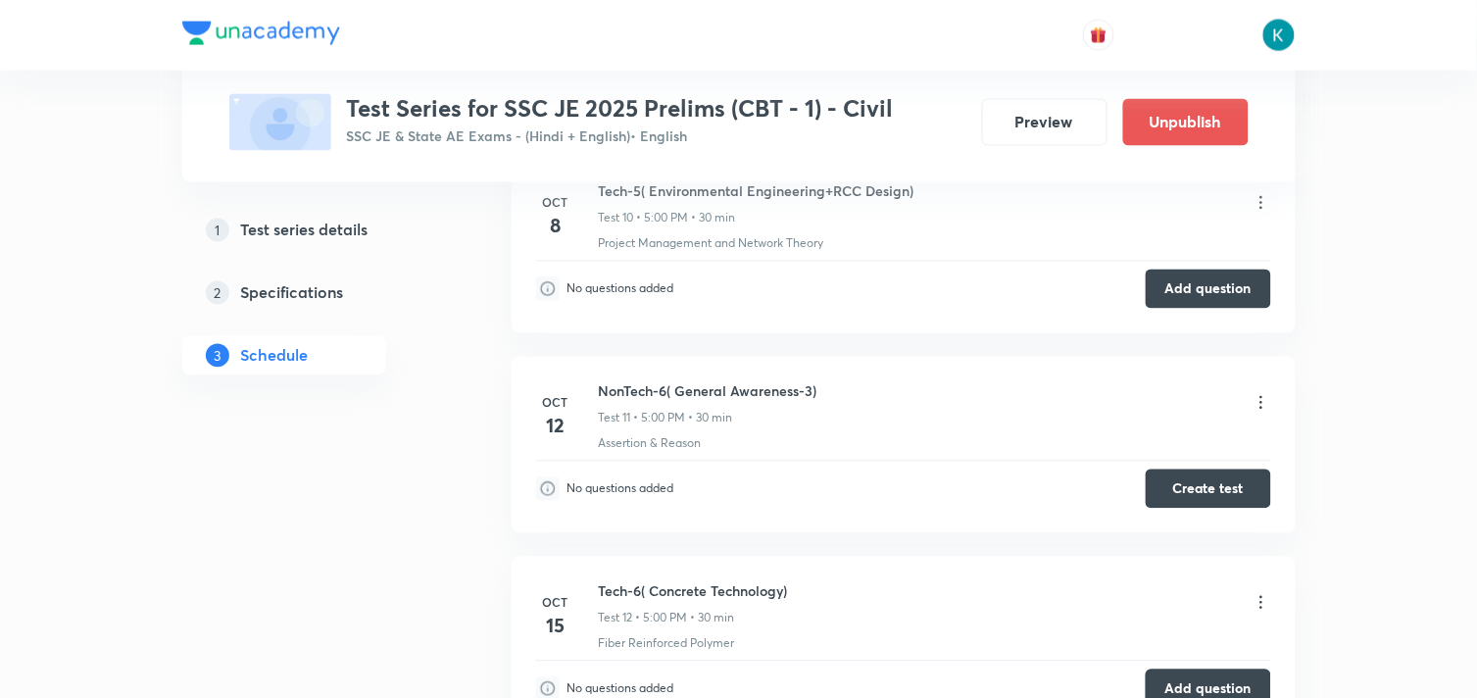
click at [1262, 403] on icon at bounding box center [1262, 403] width 20 height 20
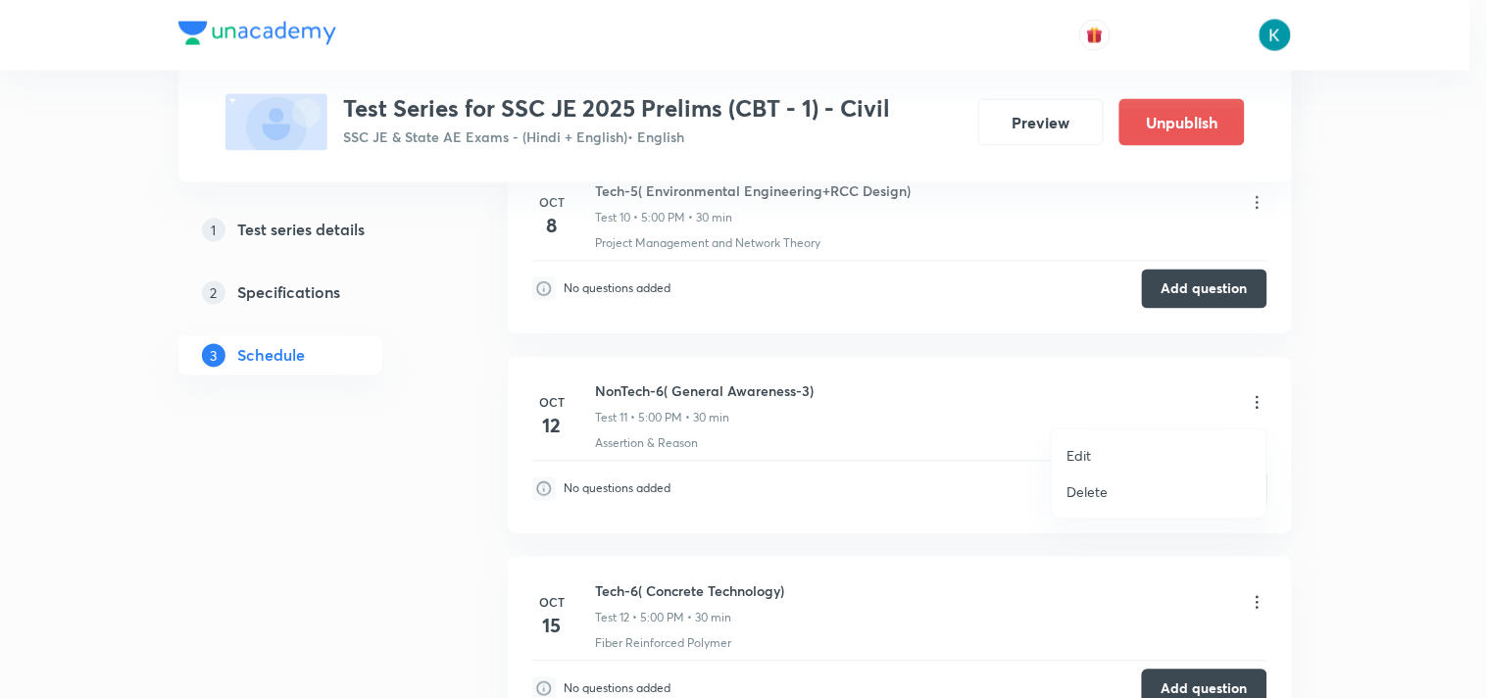
click at [1078, 459] on p "Edit" at bounding box center [1079, 455] width 25 height 21
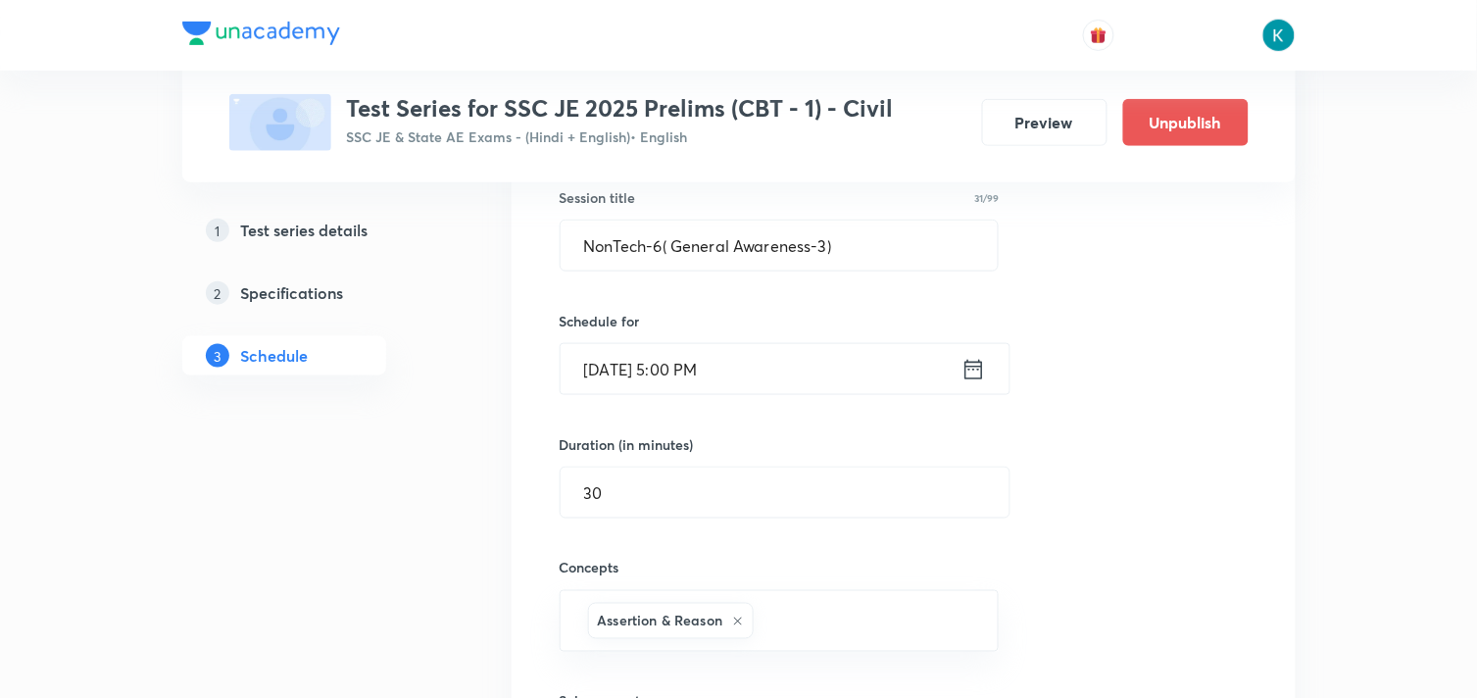
scroll to position [2178, 0]
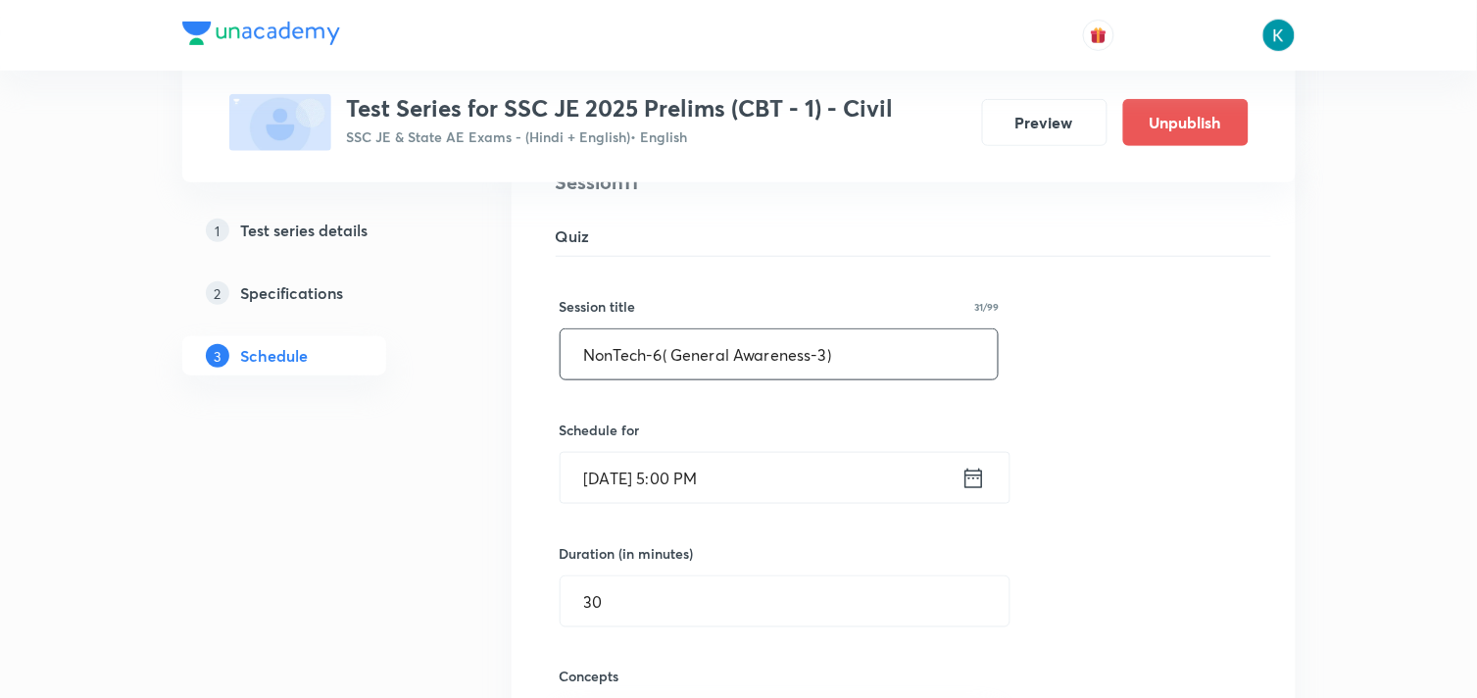
drag, startPoint x: 861, startPoint y: 364, endPoint x: 670, endPoint y: 350, distance: 190.7
click at [670, 350] on input "NonTech-6( General Awareness-3)" at bounding box center [780, 354] width 438 height 50
paste input "( General Intelligence & Reasoning-2)"
click at [678, 353] on input "NonTech-6 ( General Intelligence & Reasoning-2)" at bounding box center [780, 354] width 438 height 50
click at [923, 349] on input "NonTech-6 (General Intelligence & Reasoning-2)" at bounding box center [780, 354] width 438 height 50
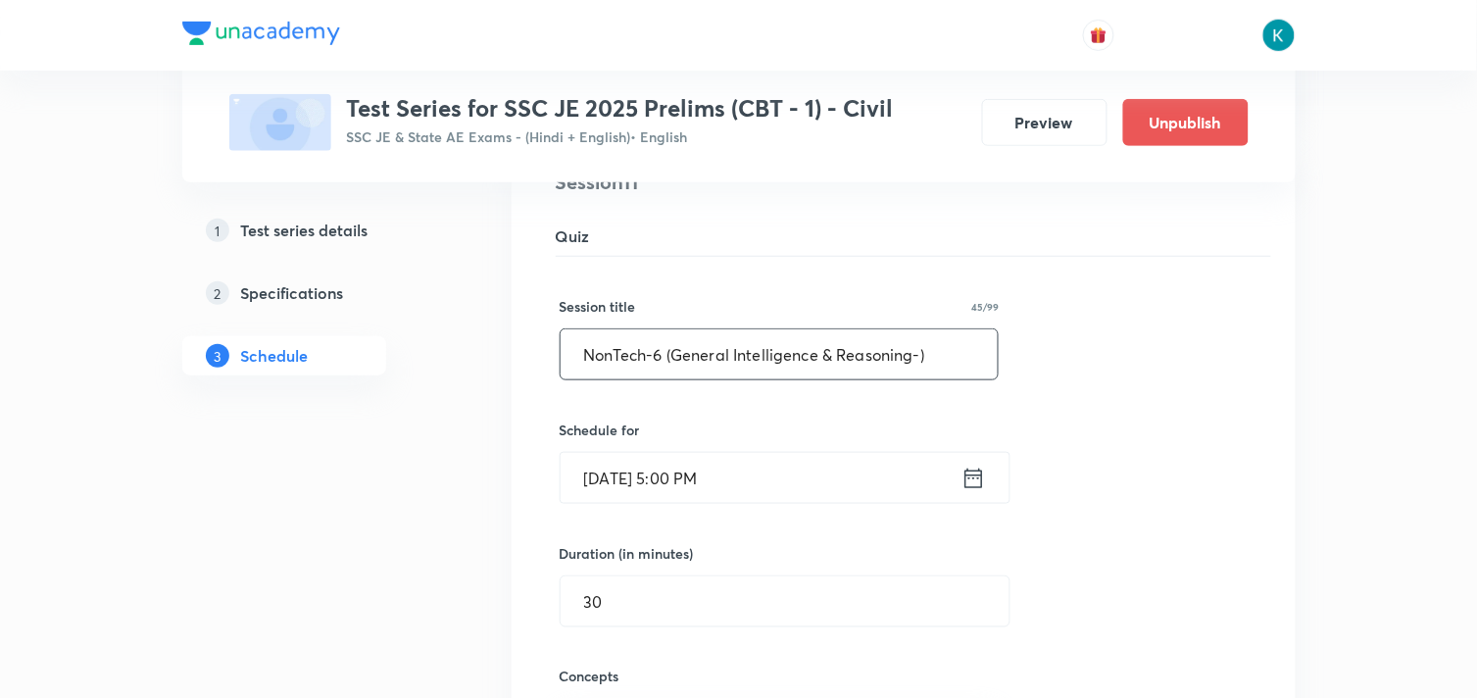
type input "NonTech-6 (General Intelligence & Reasoning-3)"
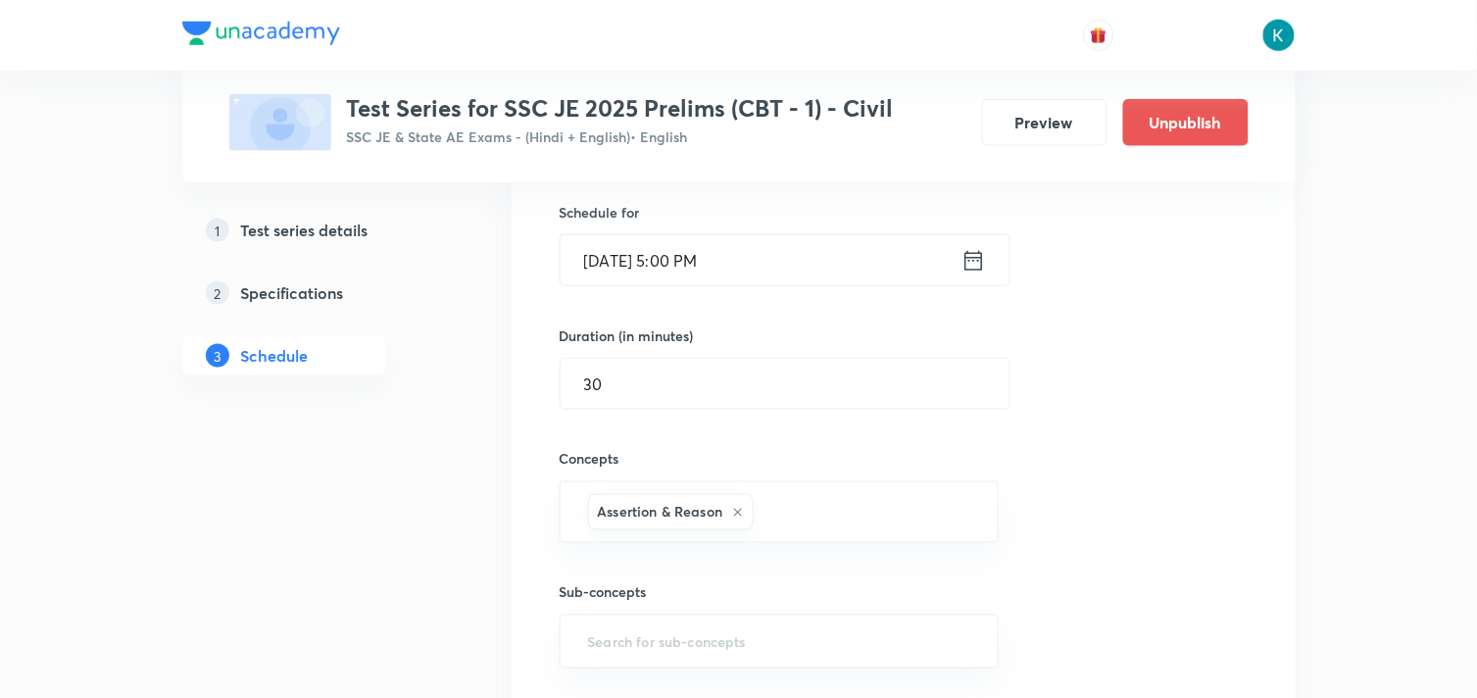
scroll to position [2613, 0]
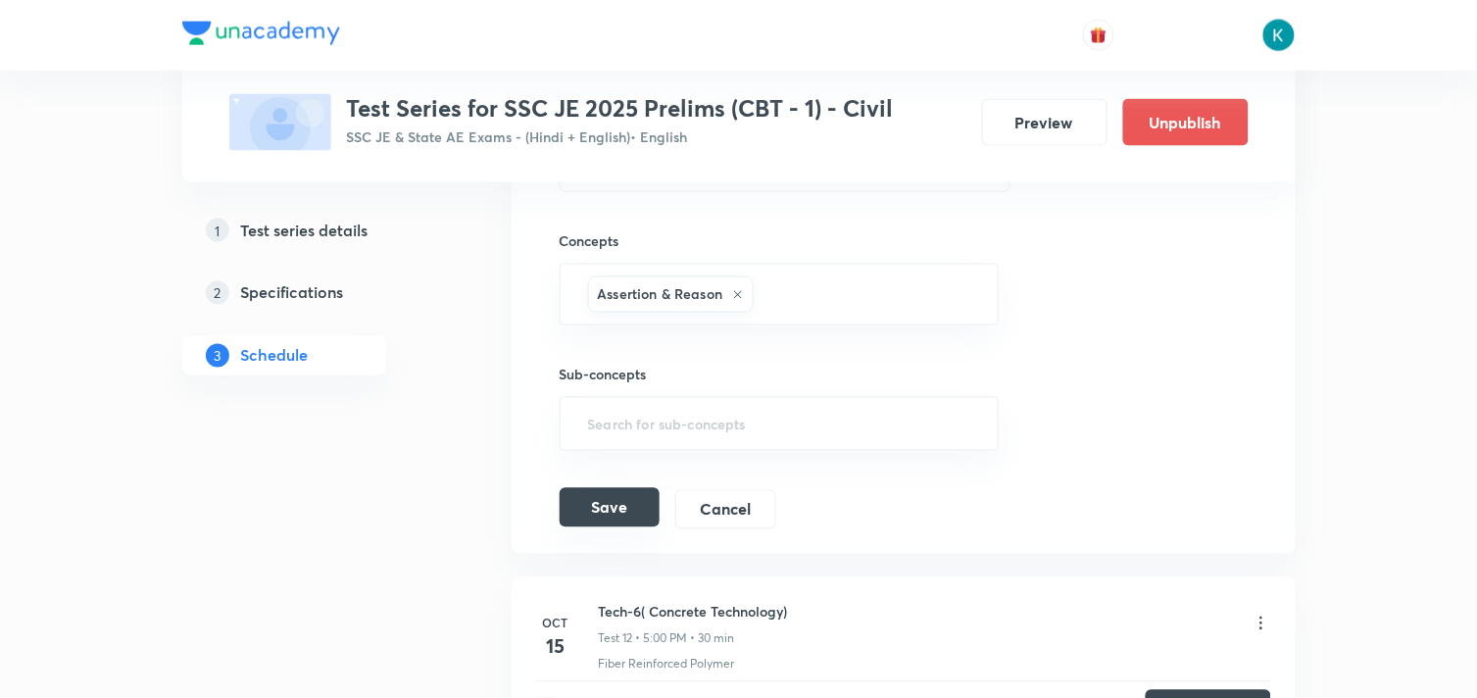
click at [619, 507] on button "Save" at bounding box center [610, 507] width 100 height 39
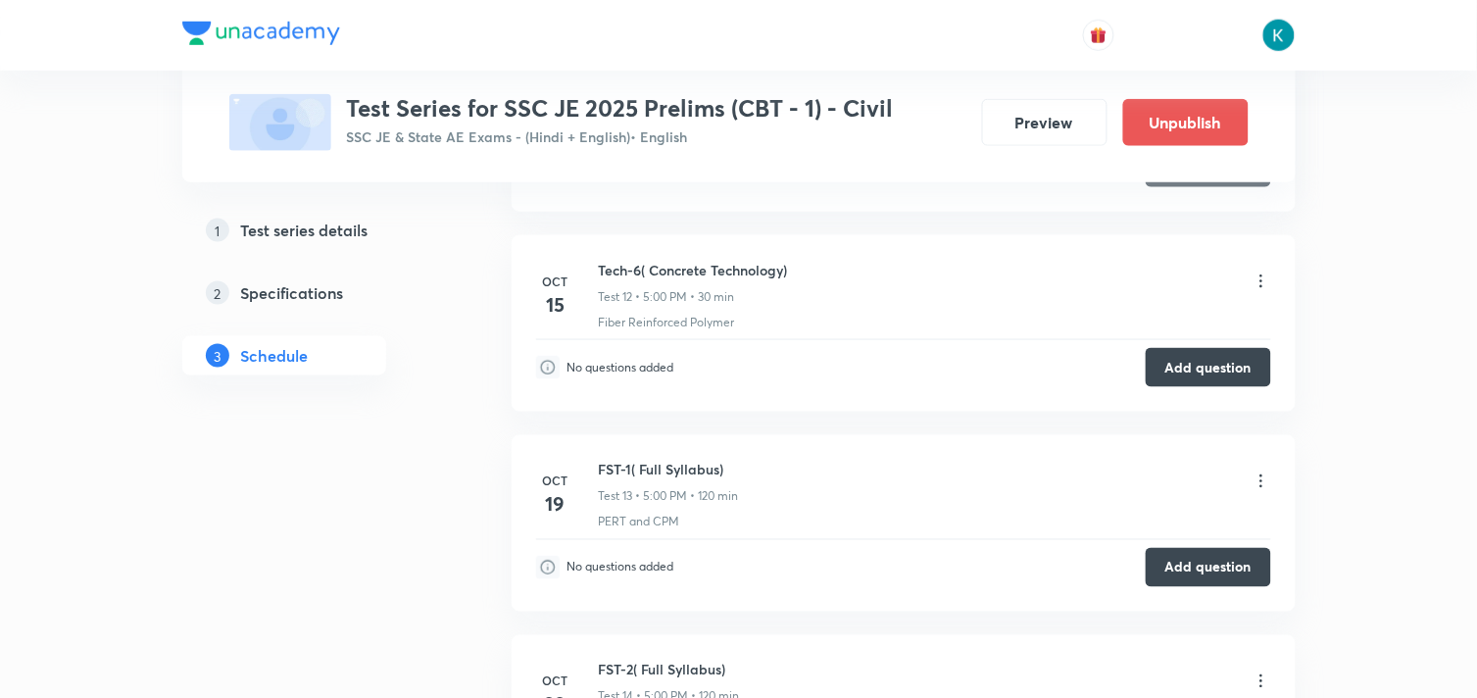
scroll to position [2178, 0]
